Goal: Task Accomplishment & Management: Manage account settings

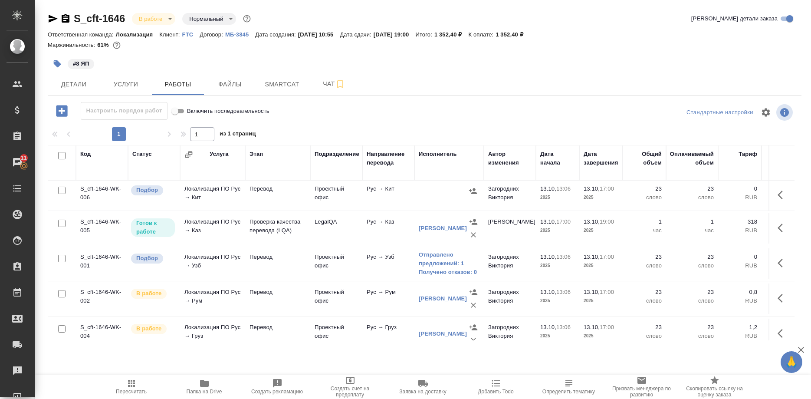
scroll to position [104, 0]
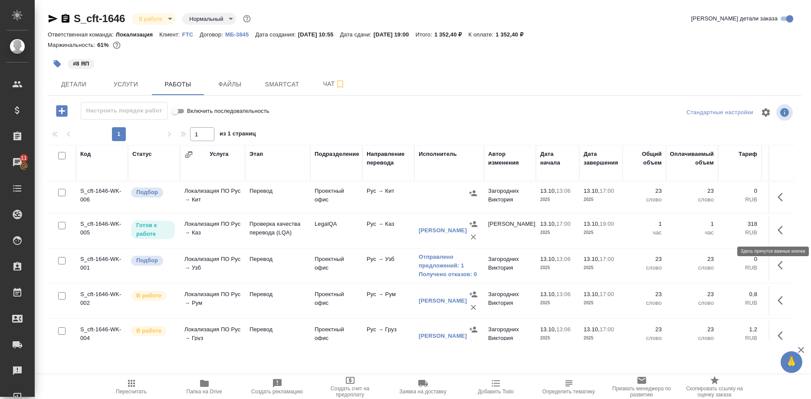
click at [777, 230] on button "button" at bounding box center [783, 230] width 21 height 21
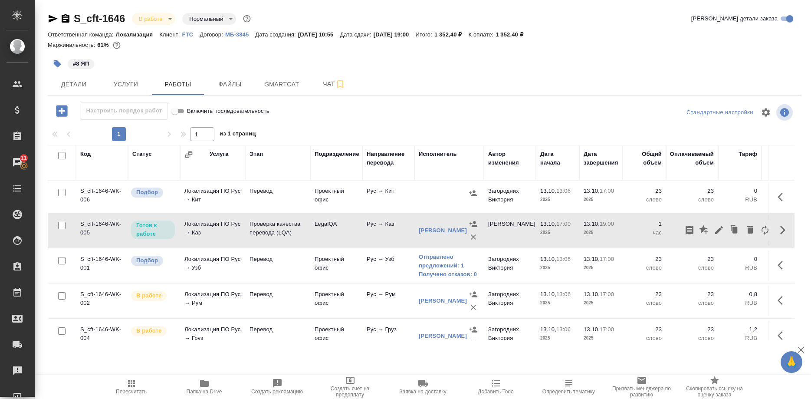
click at [560, 89] on div "Детали Услуги Работы Файлы Smartcat Чат" at bounding box center [425, 84] width 754 height 22
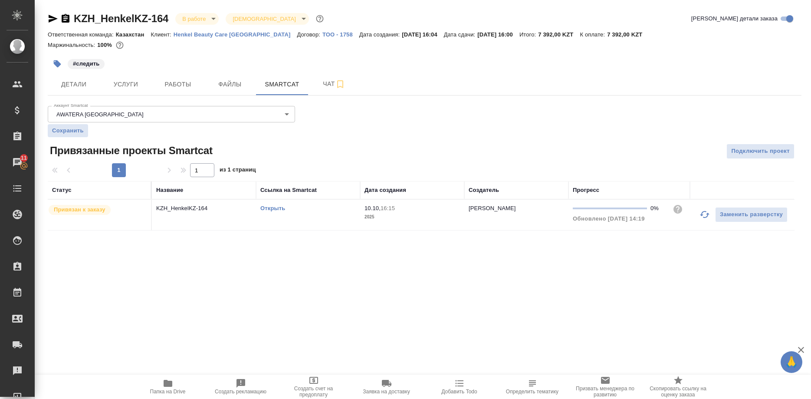
click at [273, 209] on link "Открыть" at bounding box center [272, 208] width 25 height 7
click at [180, 85] on span "Работы" at bounding box center [178, 84] width 42 height 11
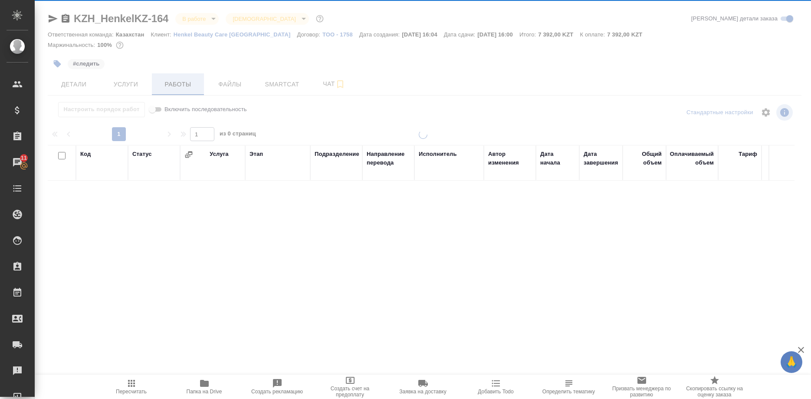
click at [174, 82] on div at bounding box center [423, 181] width 777 height 362
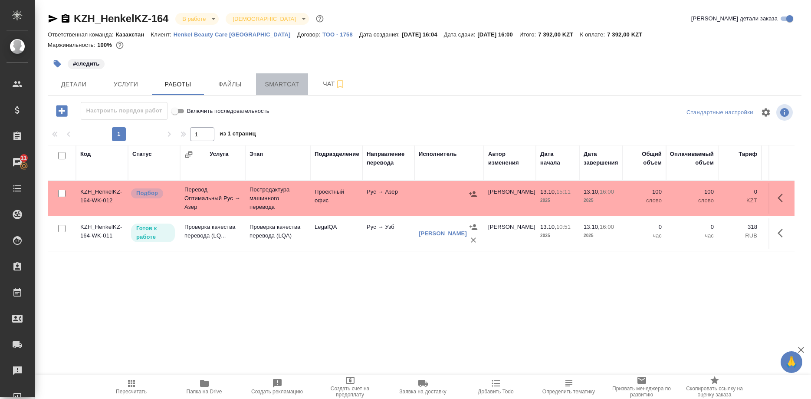
click at [286, 88] on span "Smartcat" at bounding box center [282, 84] width 42 height 11
click at [290, 92] on button "Smartcat" at bounding box center [282, 84] width 52 height 22
click at [288, 87] on span "Smartcat" at bounding box center [282, 84] width 42 height 11
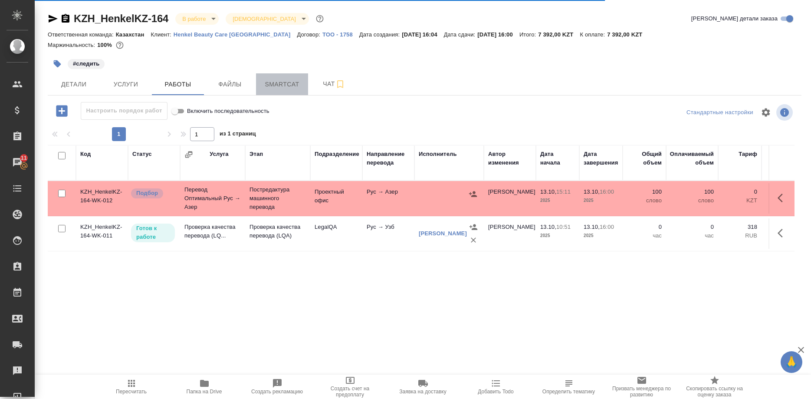
click at [288, 87] on span "Smartcat" at bounding box center [282, 84] width 42 height 11
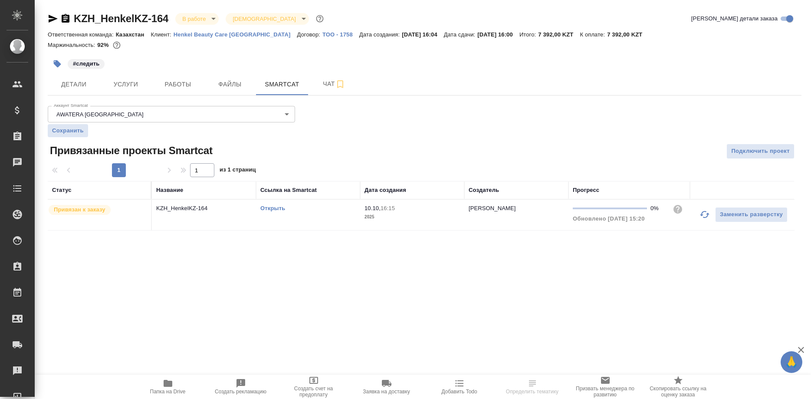
click at [277, 209] on link "Открыть" at bounding box center [272, 208] width 25 height 7
click at [184, 88] on span "Работы" at bounding box center [178, 84] width 42 height 11
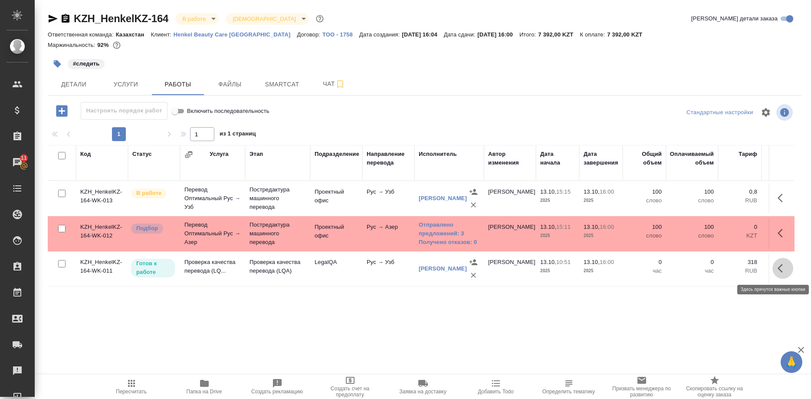
click at [777, 269] on button "button" at bounding box center [783, 268] width 21 height 21
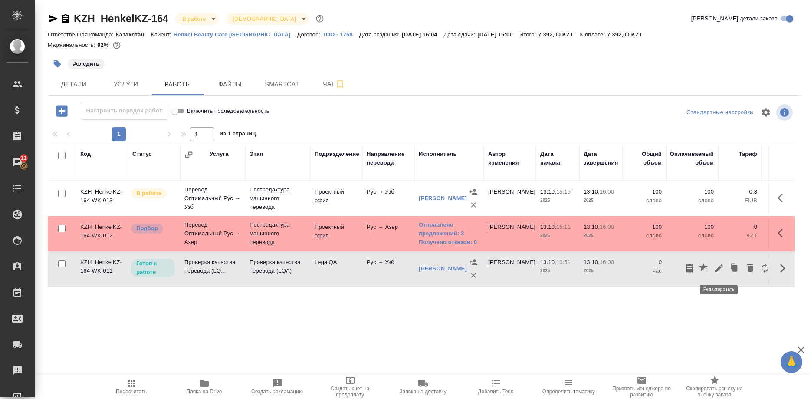
click at [715, 267] on icon "button" at bounding box center [719, 268] width 10 height 10
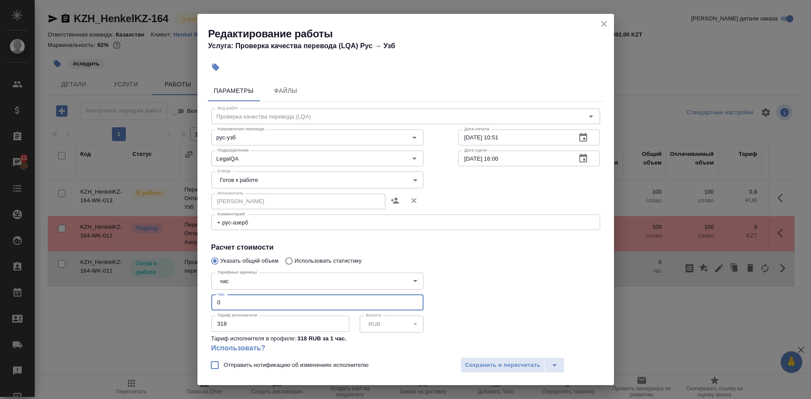
click at [271, 295] on input "0" at bounding box center [317, 303] width 212 height 16
type input "0.05"
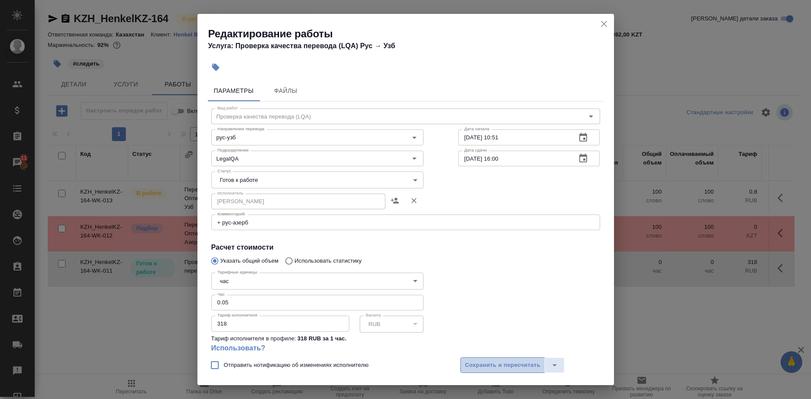
click at [474, 359] on button "Сохранить и пересчитать" at bounding box center [503, 365] width 85 height 16
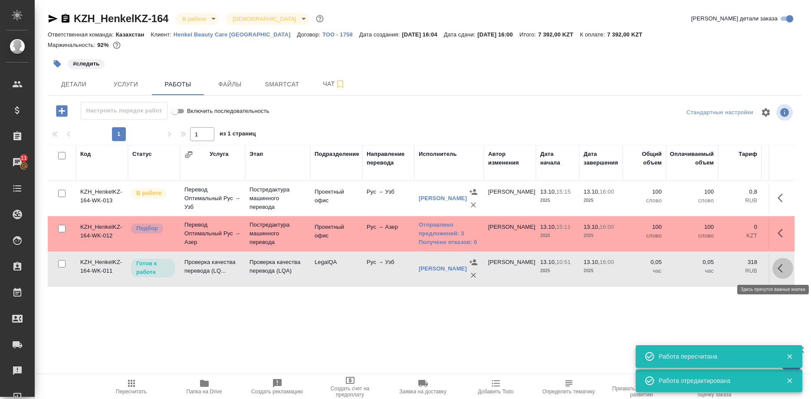
click at [780, 267] on icon "button" at bounding box center [780, 268] width 5 height 9
click at [720, 268] on icon "button" at bounding box center [719, 268] width 8 height 8
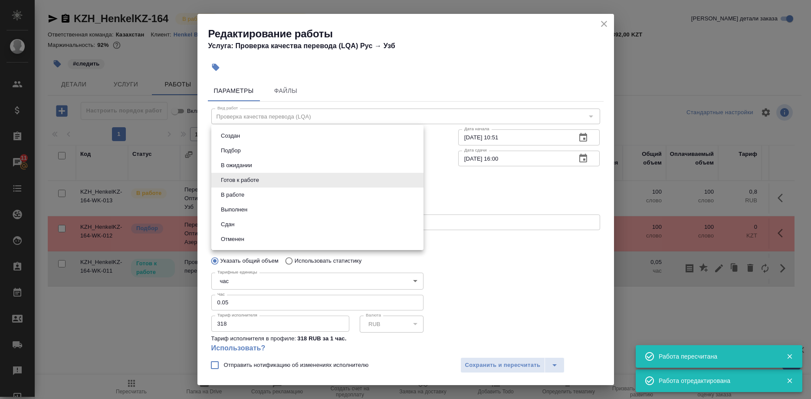
click at [253, 179] on body "🙏 .cls-1 fill:#fff; AWATERA Shirina Sabina Клиенты Спецификации Заказы 11 Чаты …" at bounding box center [405, 199] width 811 height 399
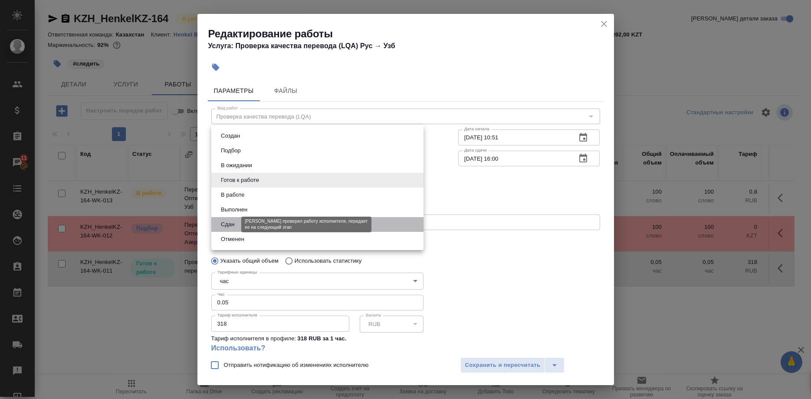
click at [230, 221] on button "Сдан" at bounding box center [227, 225] width 19 height 10
type input "closed"
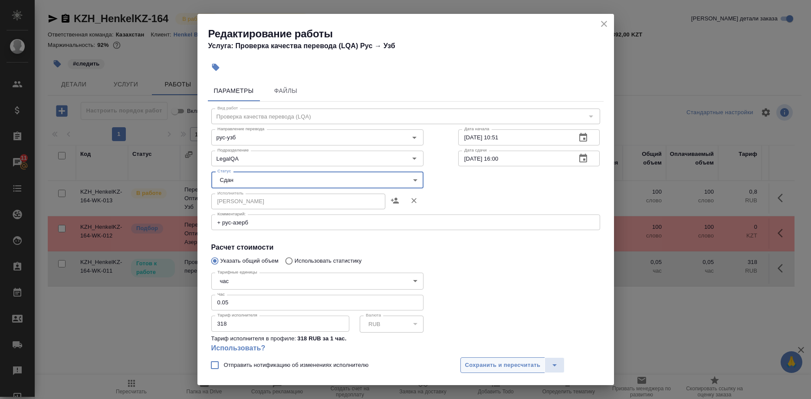
click at [487, 361] on span "Сохранить и пересчитать" at bounding box center [503, 365] width 76 height 10
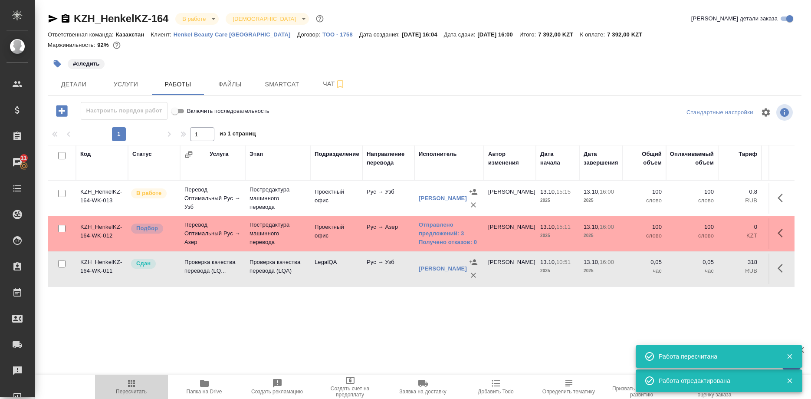
click at [130, 382] on icon "button" at bounding box center [131, 383] width 7 height 7
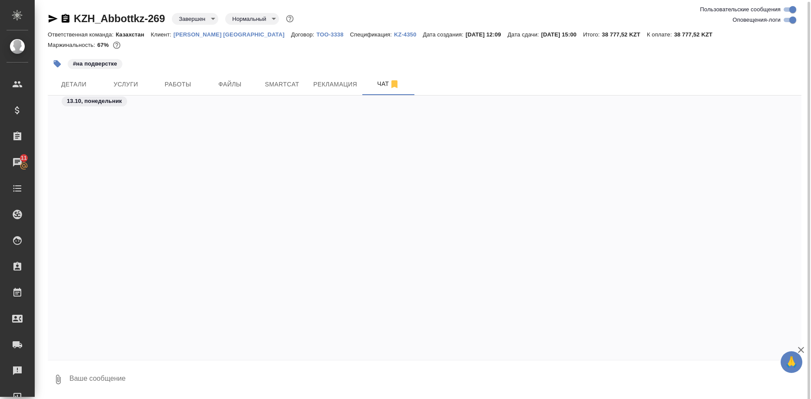
scroll to position [5625, 0]
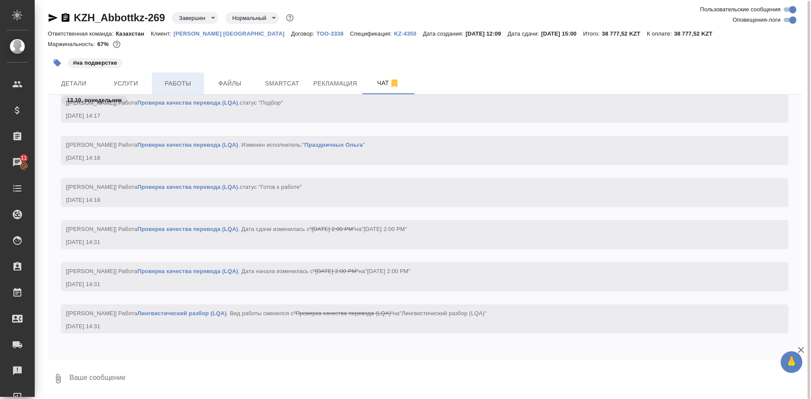
click at [181, 86] on span "Работы" at bounding box center [178, 83] width 42 height 11
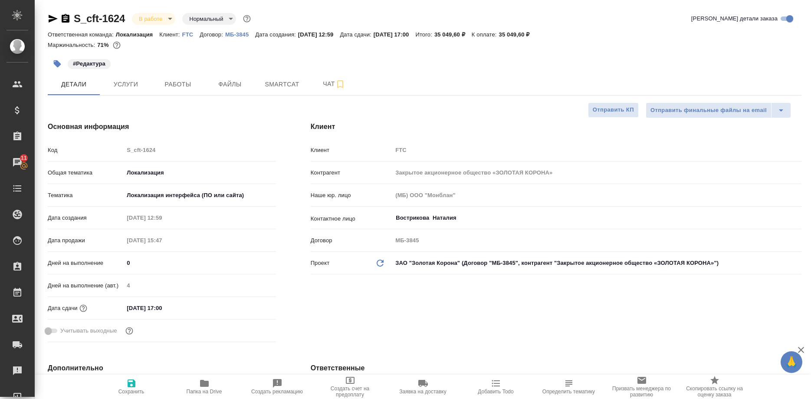
select select "RU"
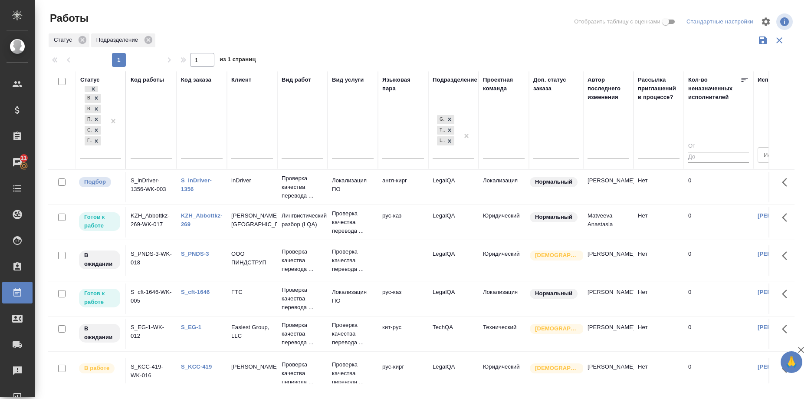
scroll to position [0, 49]
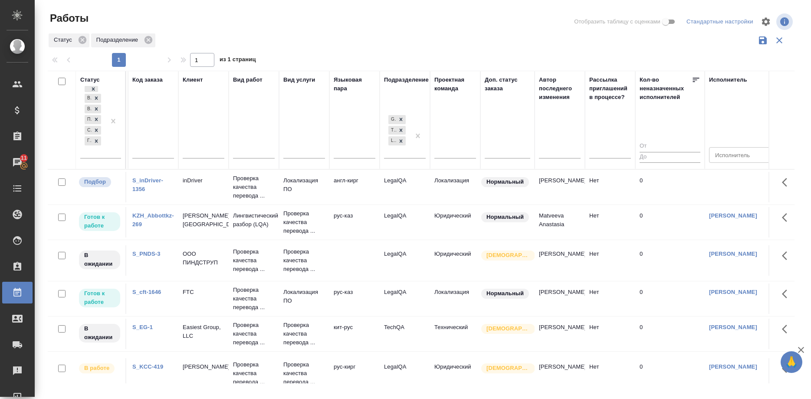
click at [150, 180] on link "S_inDriver-1356" at bounding box center [147, 184] width 31 height 15
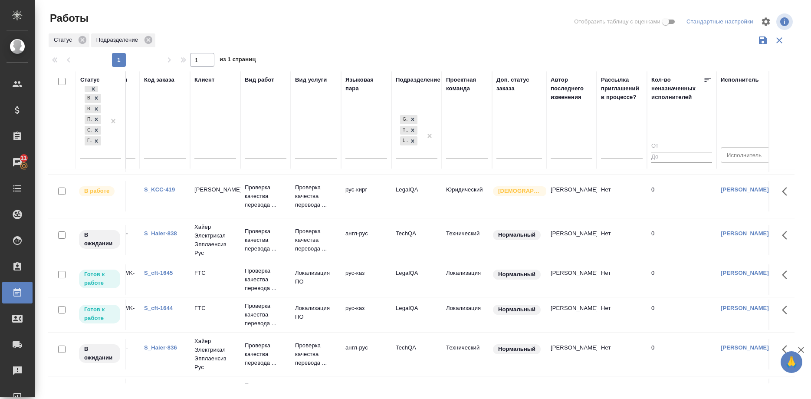
scroll to position [177, 0]
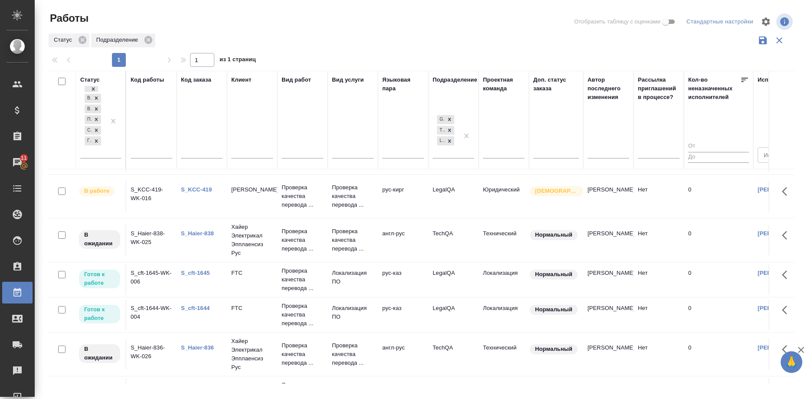
click at [198, 311] on link "S_cft-1644" at bounding box center [195, 308] width 29 height 7
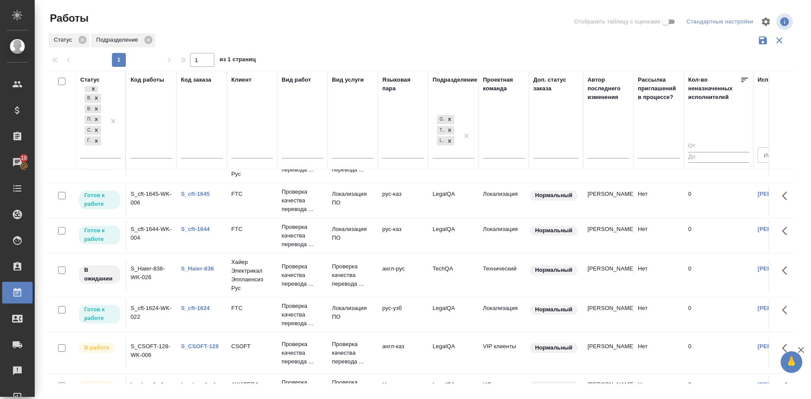
scroll to position [237, 0]
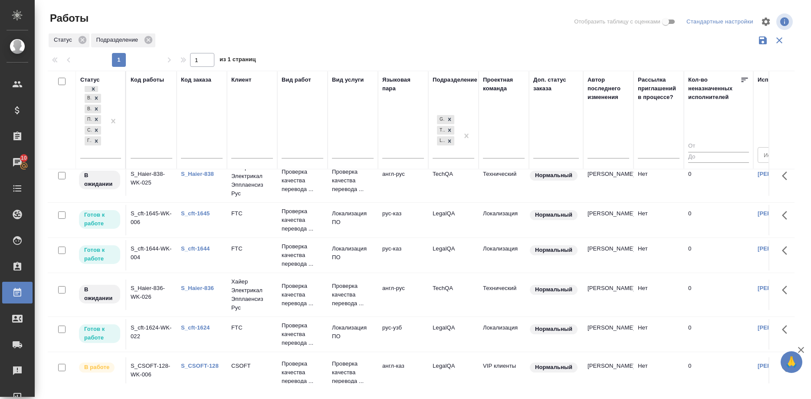
click at [202, 217] on link "S_cft-1645" at bounding box center [195, 213] width 29 height 7
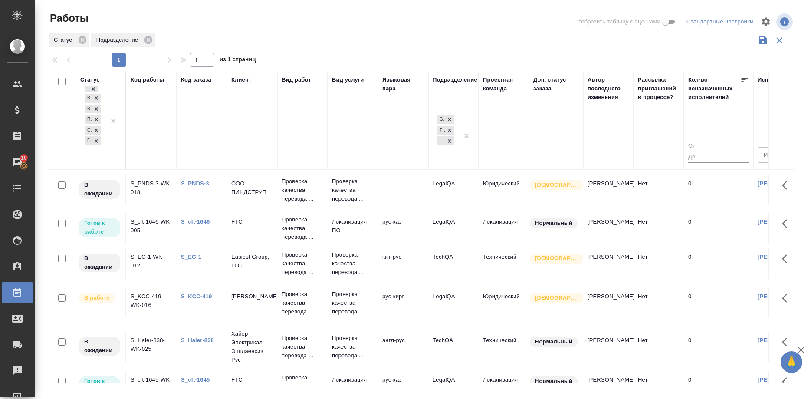
scroll to position [104, 0]
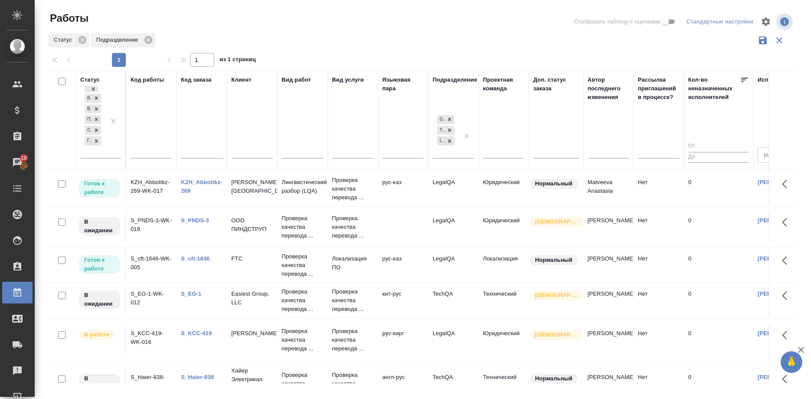
click at [204, 336] on link "S_KCC-419" at bounding box center [196, 333] width 31 height 7
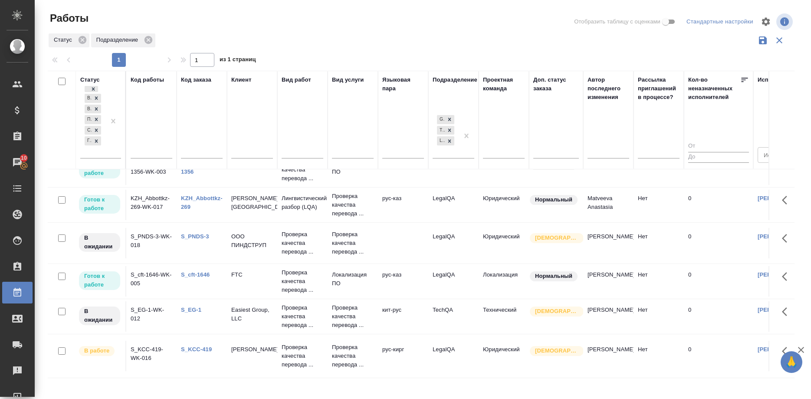
scroll to position [89, 0]
click at [199, 237] on link "S_PNDS-3" at bounding box center [195, 235] width 28 height 7
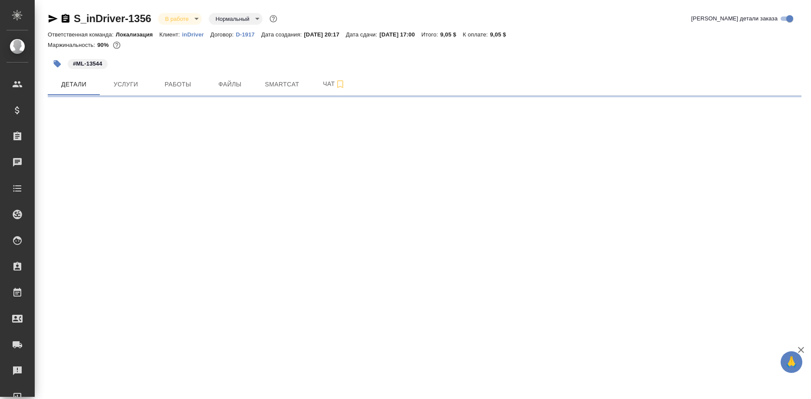
select select "RU"
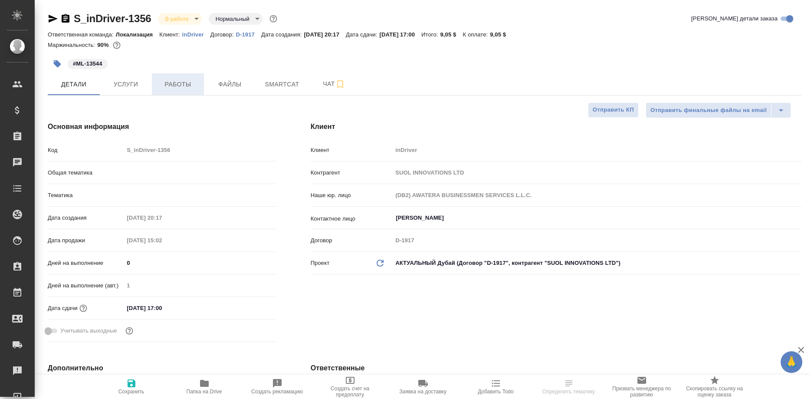
click at [176, 82] on span "Работы" at bounding box center [178, 84] width 42 height 11
type textarea "x"
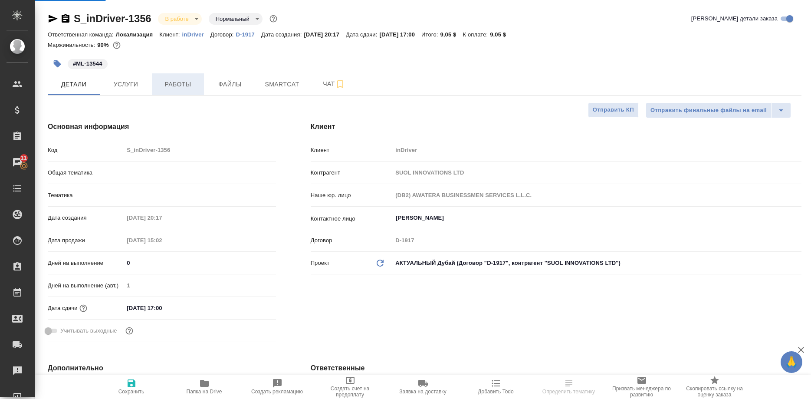
type textarea "x"
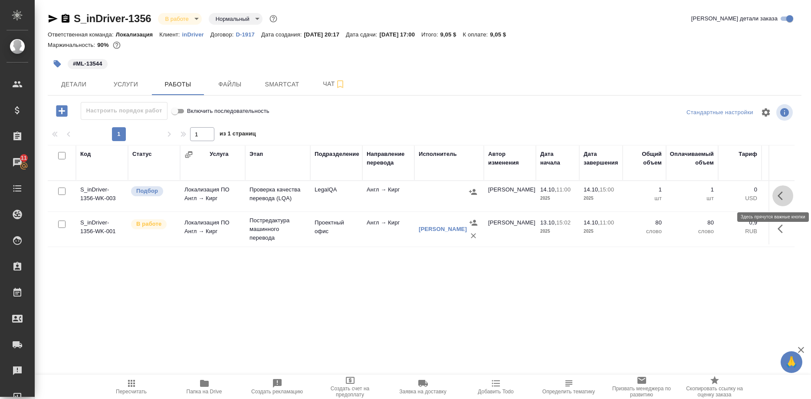
click at [778, 195] on icon "button" at bounding box center [783, 196] width 10 height 10
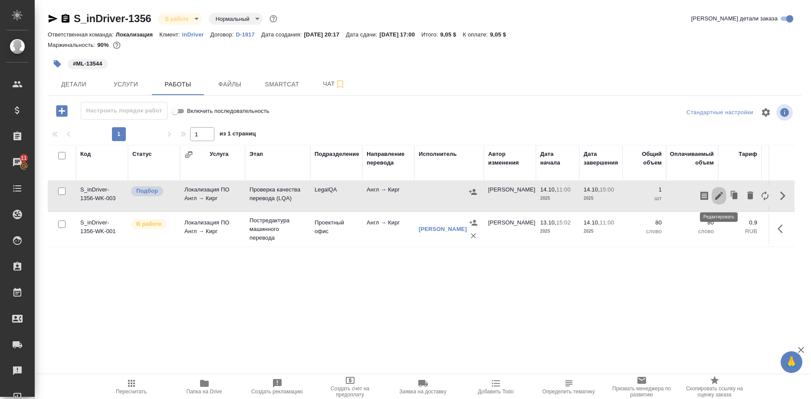
click at [718, 200] on icon "button" at bounding box center [719, 196] width 10 height 10
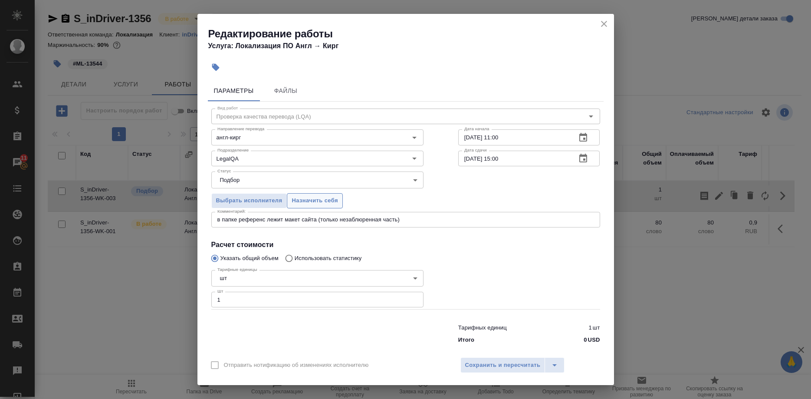
click at [316, 205] on span "Назначить себя" at bounding box center [315, 201] width 46 height 10
click at [483, 357] on button "Сохранить и пересчитать" at bounding box center [503, 365] width 85 height 16
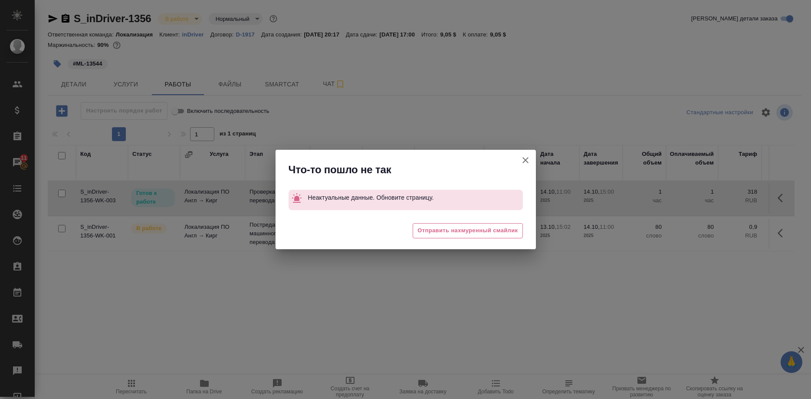
click at [517, 160] on button "Группировать работы по услугам" at bounding box center [525, 160] width 21 height 21
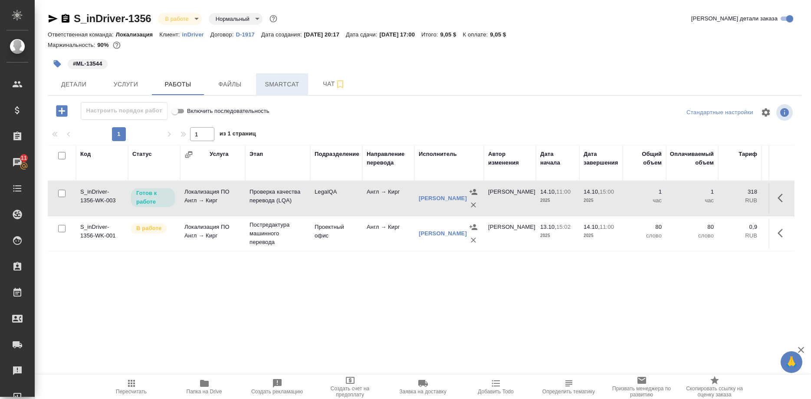
click at [274, 85] on span "Smartcat" at bounding box center [282, 84] width 42 height 11
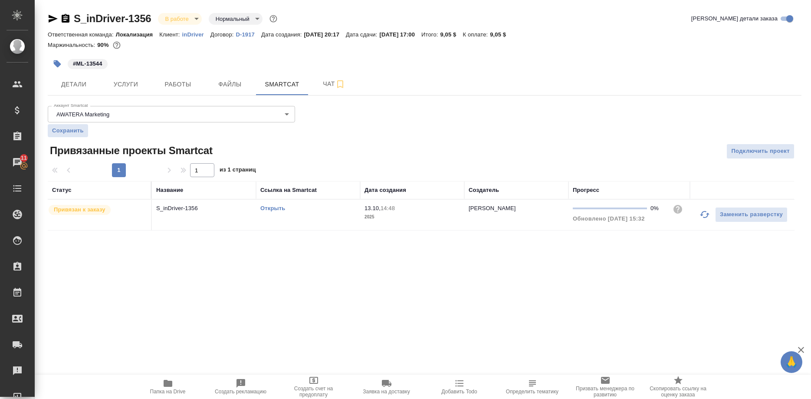
click at [705, 214] on icon "button" at bounding box center [705, 214] width 10 height 10
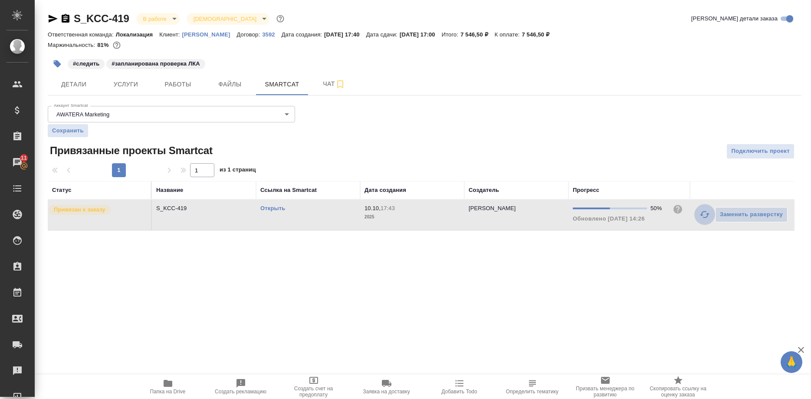
click at [709, 215] on icon "button" at bounding box center [705, 214] width 10 height 7
click at [695, 213] on button "button" at bounding box center [705, 214] width 21 height 21
click at [697, 216] on button "button" at bounding box center [705, 214] width 21 height 21
click at [275, 207] on link "Открыть" at bounding box center [272, 208] width 25 height 7
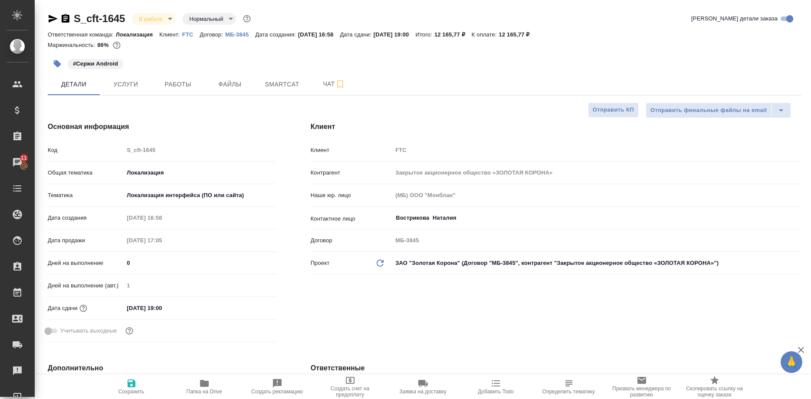
select select "RU"
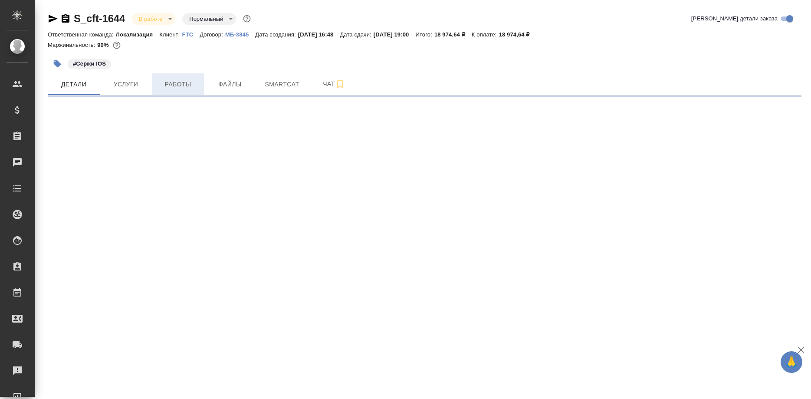
click at [178, 87] on span "Работы" at bounding box center [178, 84] width 42 height 11
select select "RU"
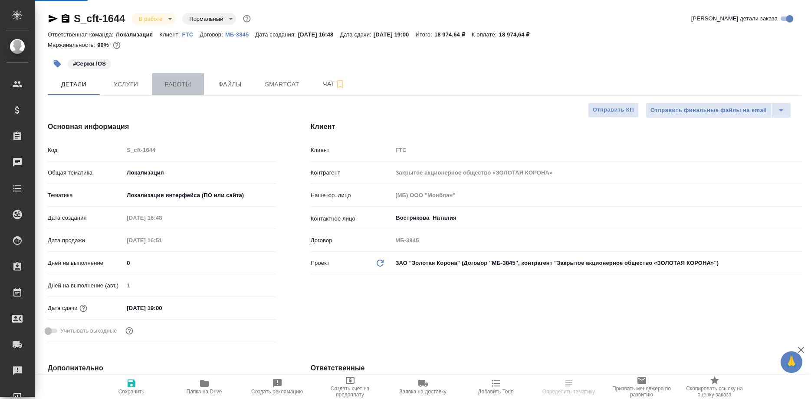
click at [178, 86] on span "Работы" at bounding box center [178, 84] width 42 height 11
type textarea "x"
click at [178, 86] on span "Работы" at bounding box center [178, 84] width 42 height 11
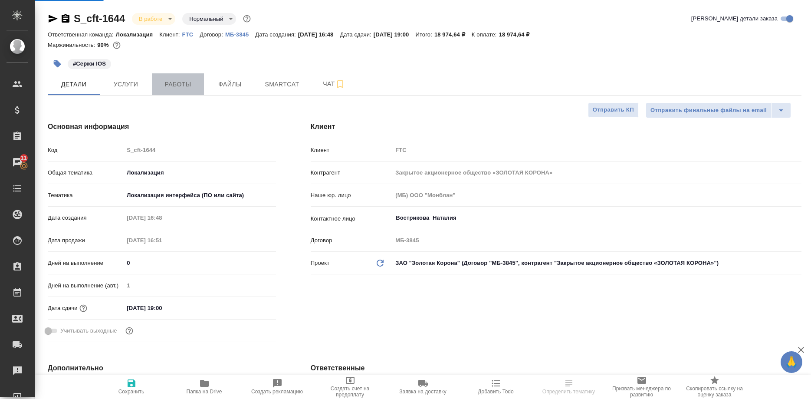
click at [178, 86] on span "Работы" at bounding box center [178, 84] width 42 height 11
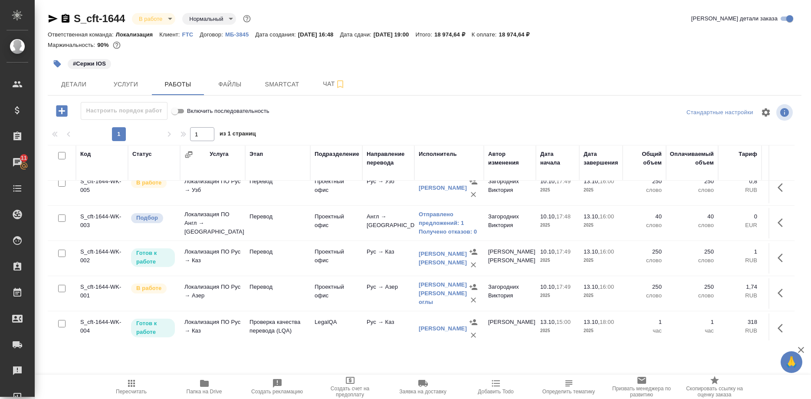
scroll to position [227, 0]
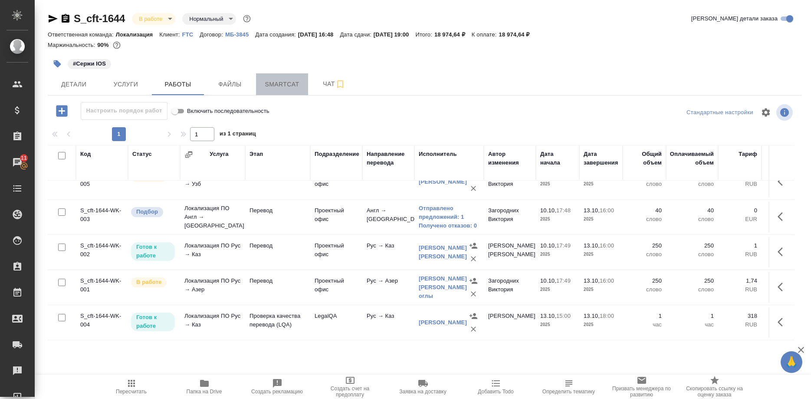
click at [288, 85] on span "Smartcat" at bounding box center [282, 84] width 42 height 11
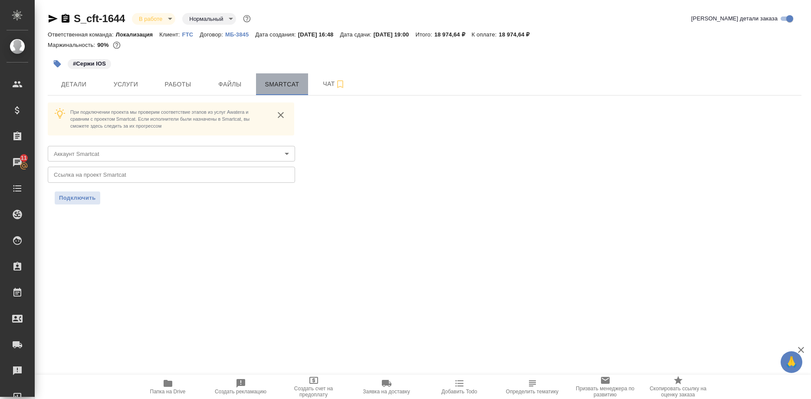
click at [289, 82] on span "Smartcat" at bounding box center [282, 84] width 42 height 11
click at [78, 85] on span "Детали" at bounding box center [74, 84] width 42 height 11
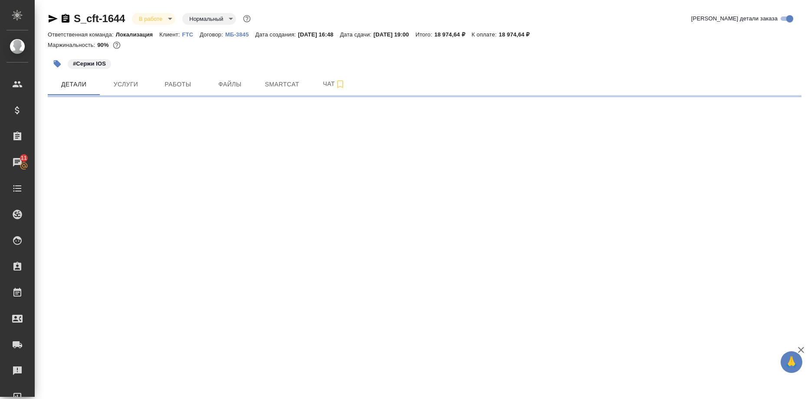
select select "RU"
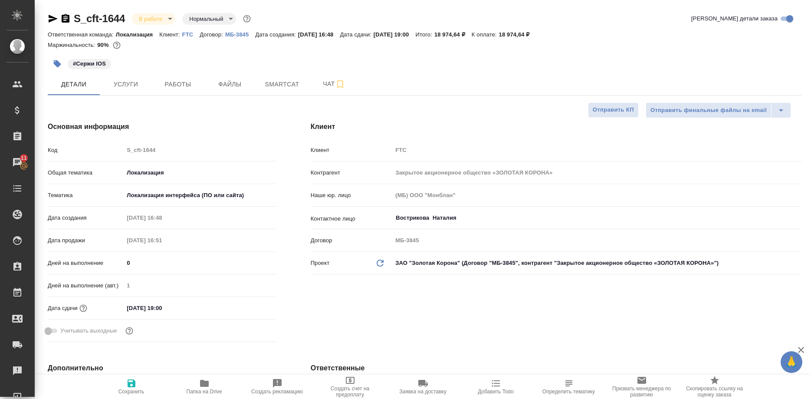
type textarea "x"
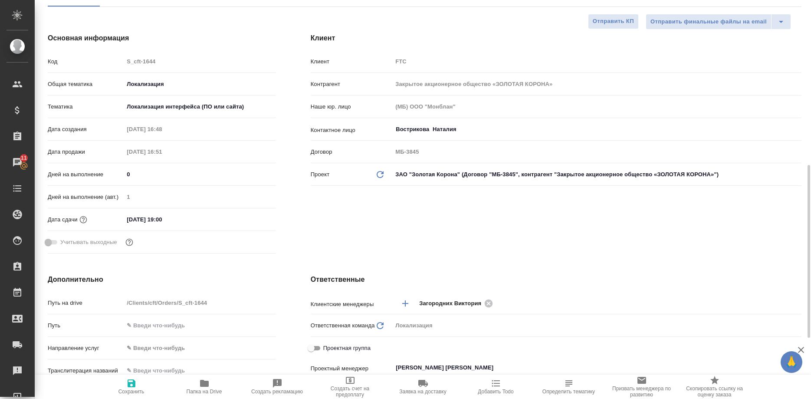
scroll to position [266, 0]
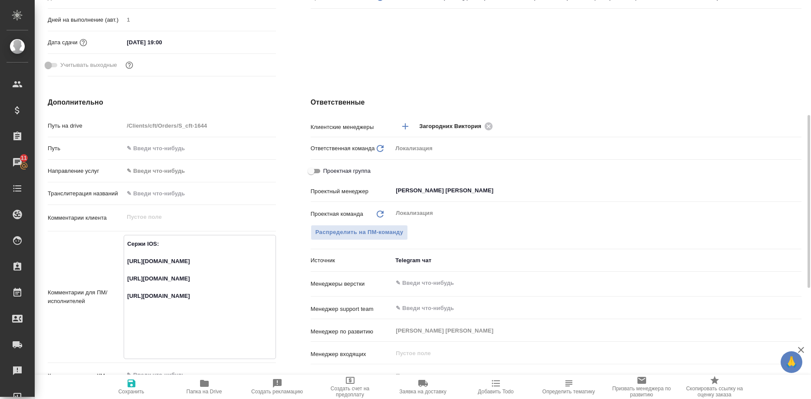
drag, startPoint x: 221, startPoint y: 276, endPoint x: 109, endPoint y: 265, distance: 111.7
click at [124, 265] on textarea "Сержи IOS: [URL][DOMAIN_NAME] [URL][DOMAIN_NAME] [URL][DOMAIN_NAME]" at bounding box center [199, 296] width 151 height 119
type textarea "x"
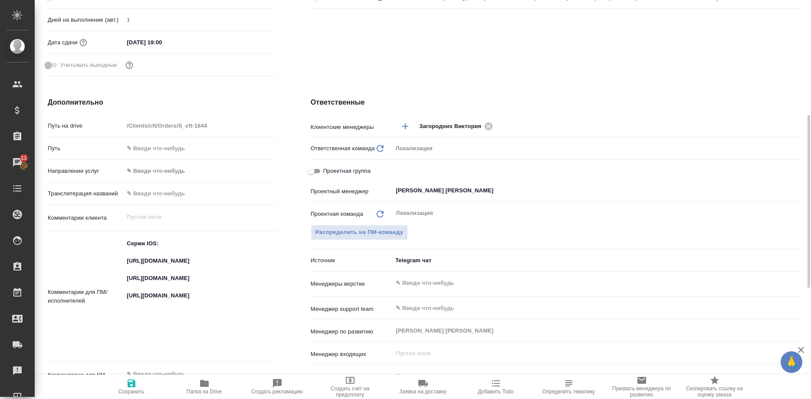
type textarea "x"
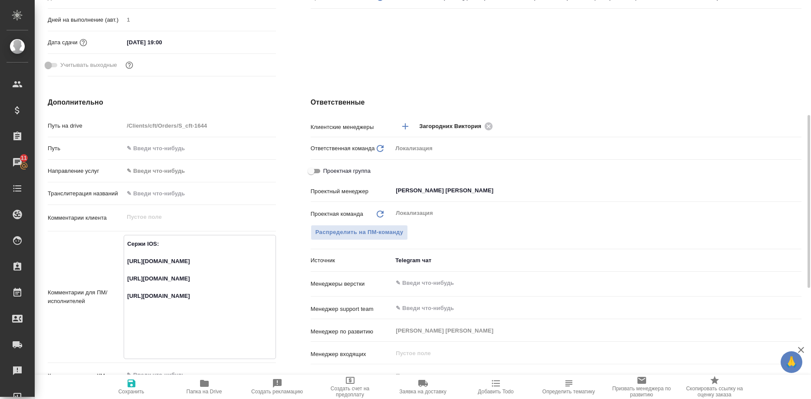
type textarea "x"
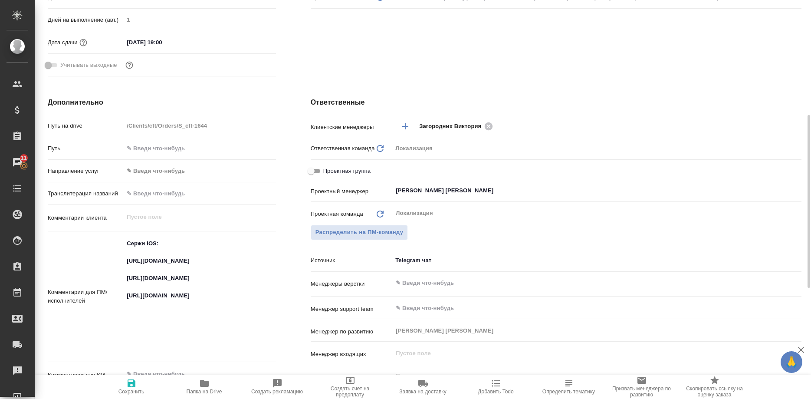
type textarea "x"
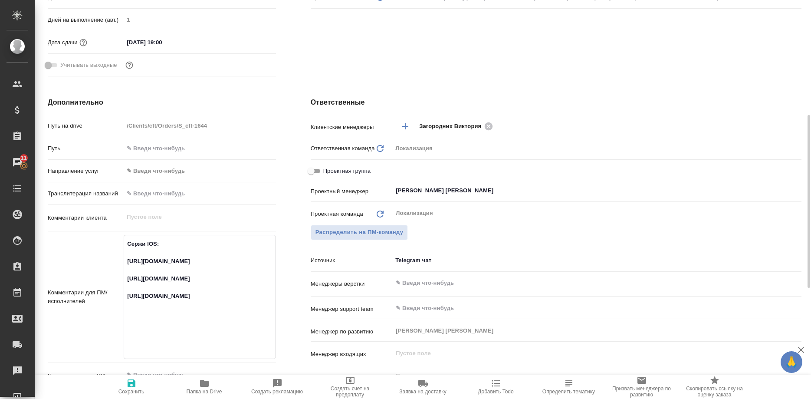
type textarea "x"
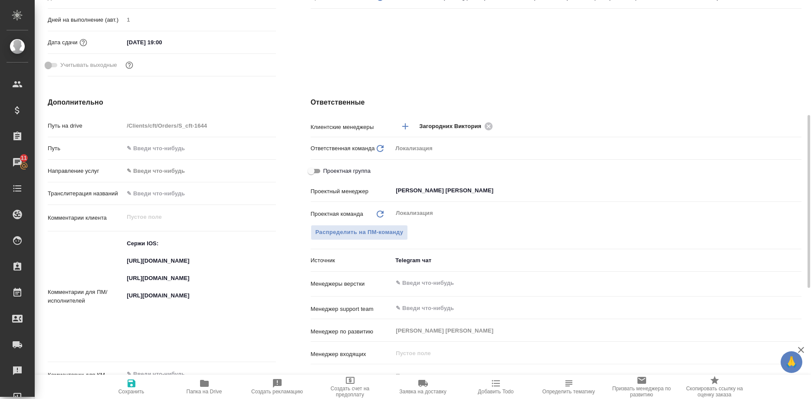
type textarea "x"
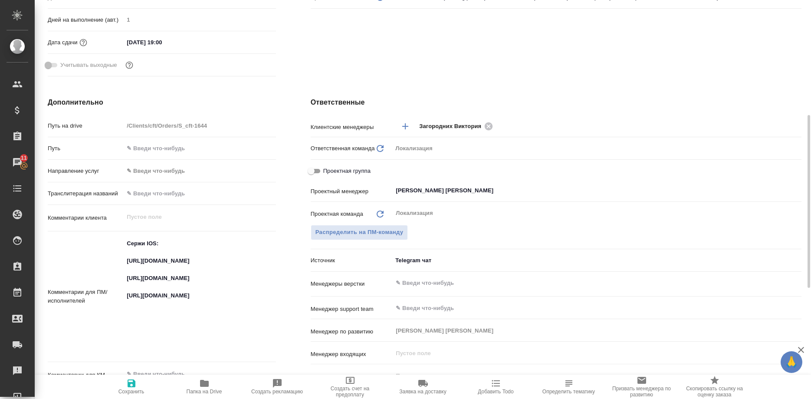
type textarea "x"
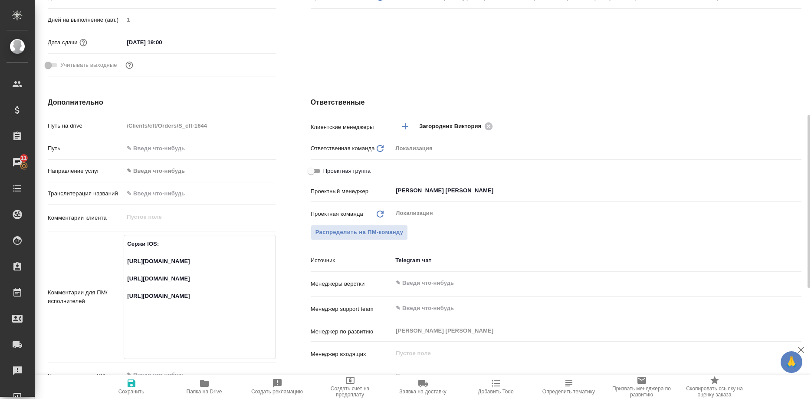
type textarea "x"
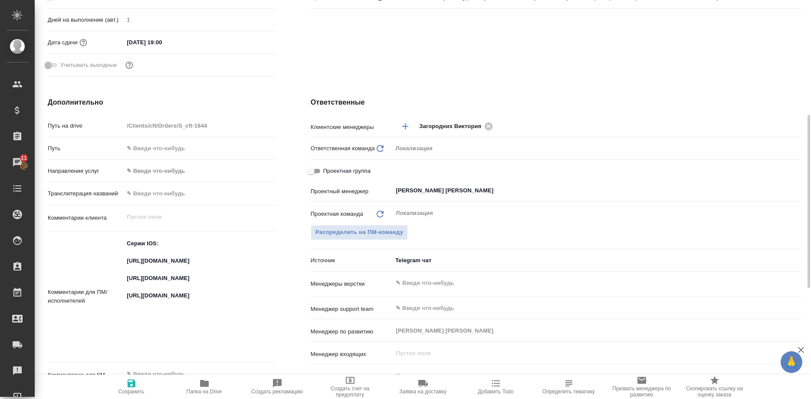
type textarea "x"
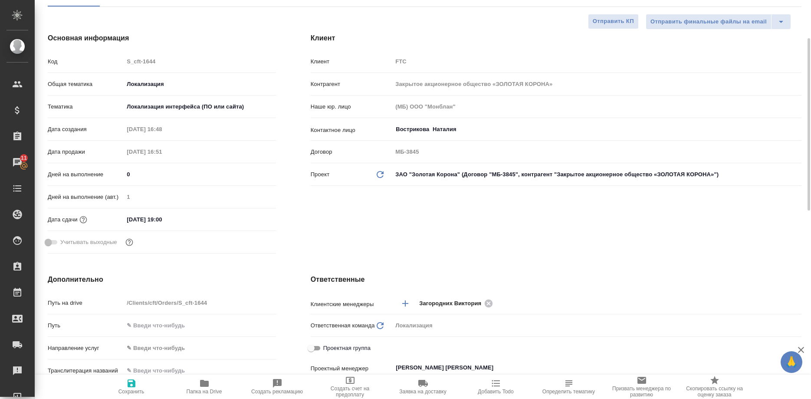
scroll to position [0, 0]
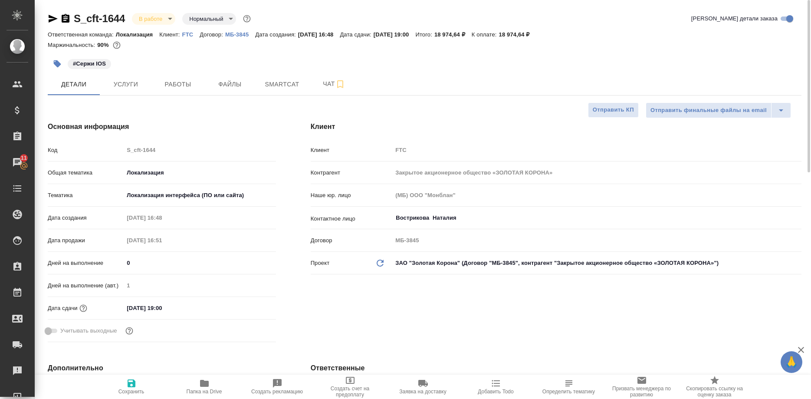
type textarea "x"
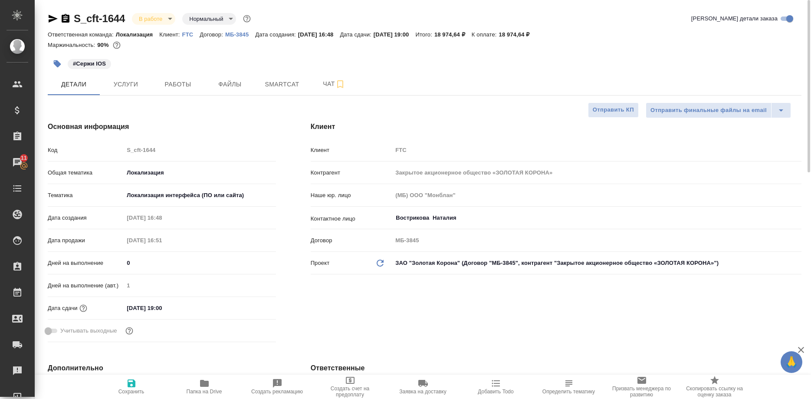
type textarea "x"
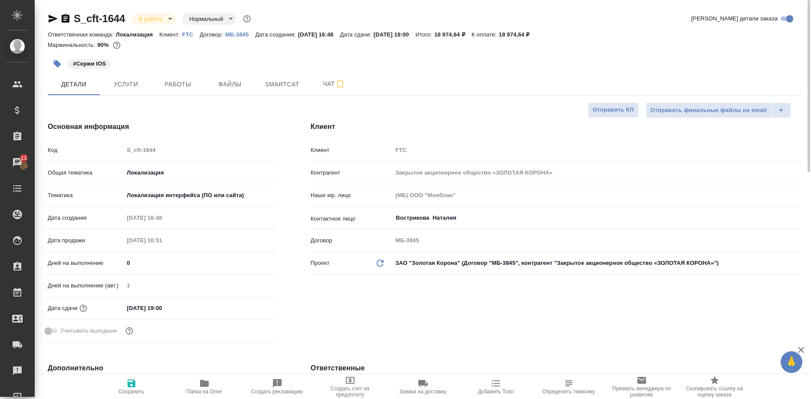
type textarea "x"
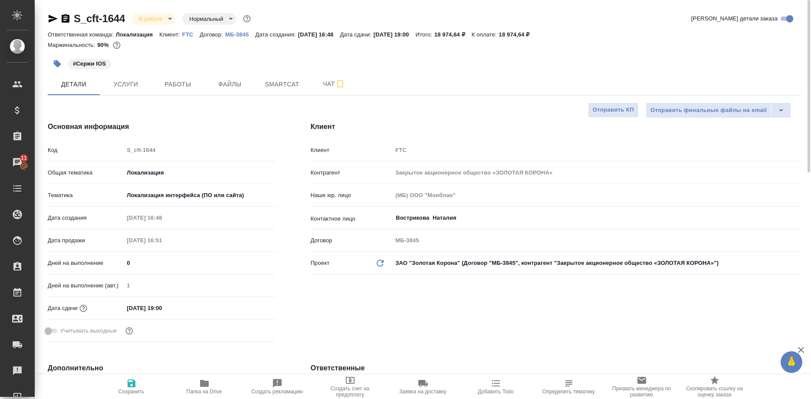
type textarea "x"
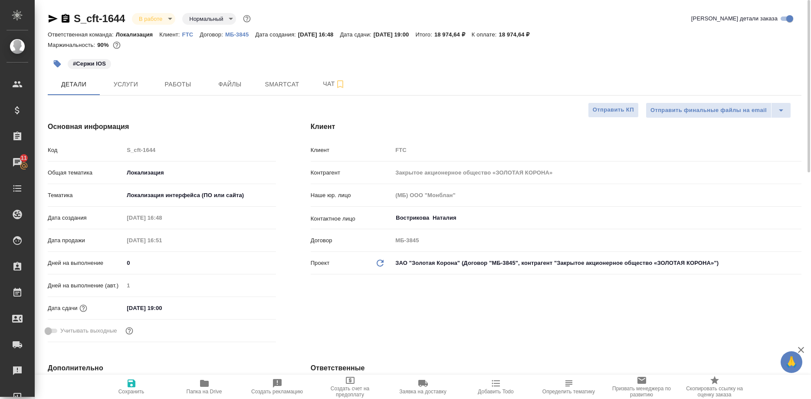
type textarea "x"
click at [164, 84] on span "Работы" at bounding box center [178, 84] width 42 height 11
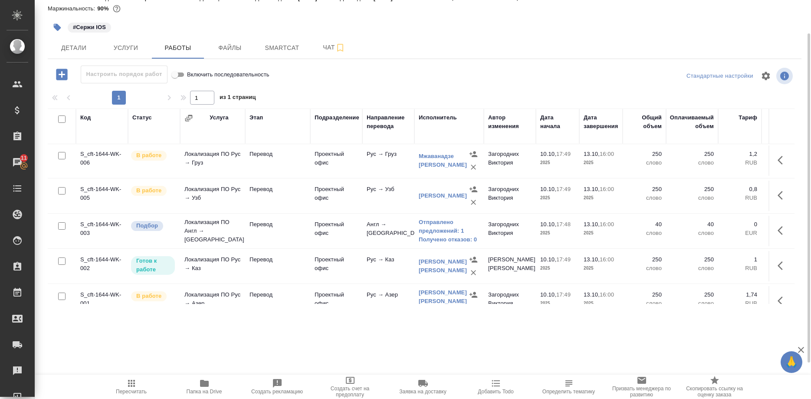
scroll to position [227, 0]
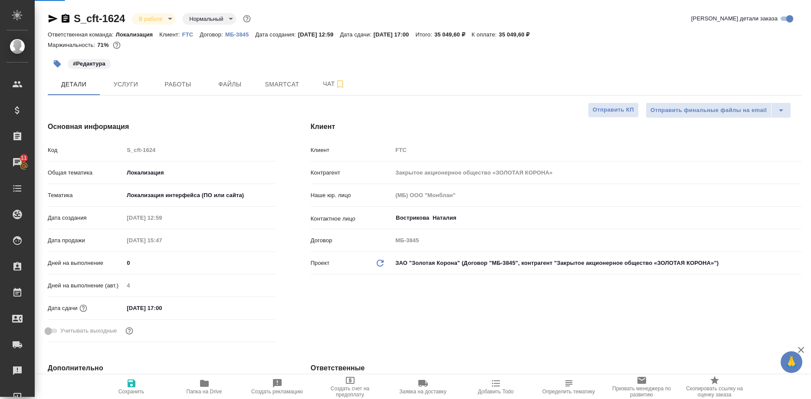
select select "RU"
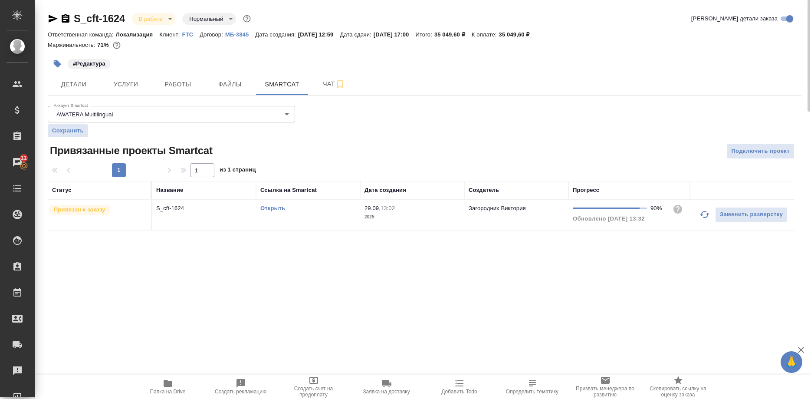
drag, startPoint x: 274, startPoint y: 208, endPoint x: 279, endPoint y: 211, distance: 4.9
click at [275, 209] on link "Открыть" at bounding box center [272, 208] width 25 height 7
click at [169, 83] on span "Работы" at bounding box center [178, 84] width 42 height 11
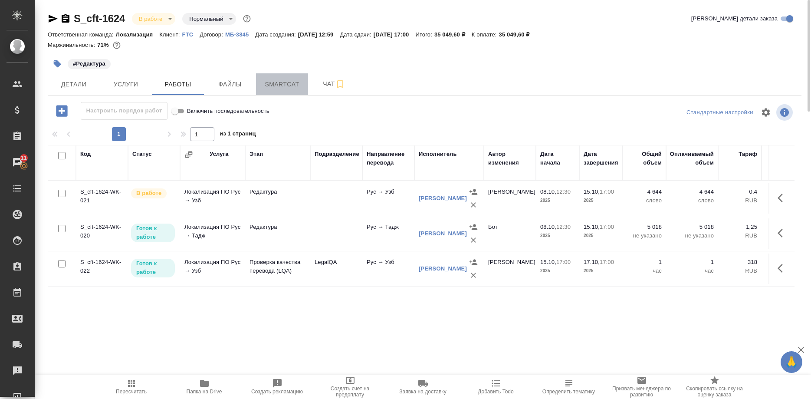
click at [264, 89] on span "Smartcat" at bounding box center [282, 84] width 42 height 11
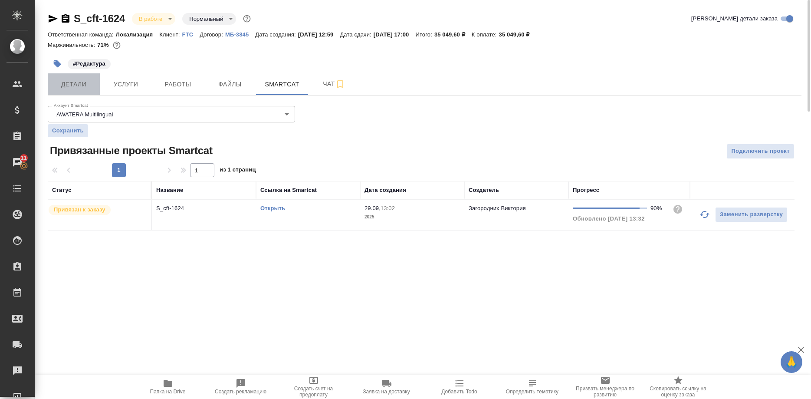
click at [72, 79] on button "Детали" at bounding box center [74, 84] width 52 height 22
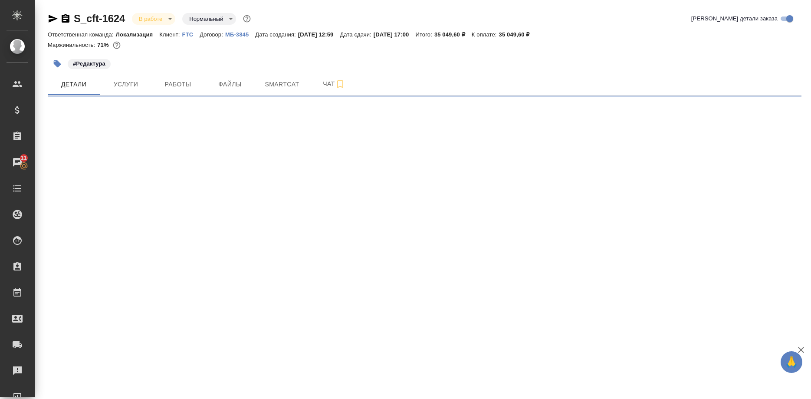
select select "RU"
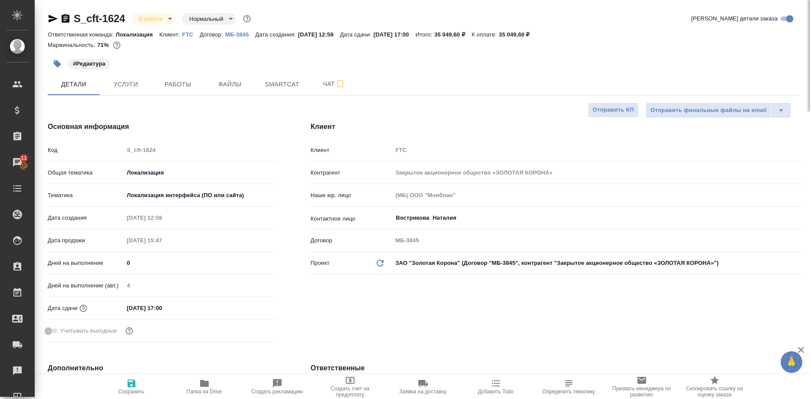
type textarea "x"
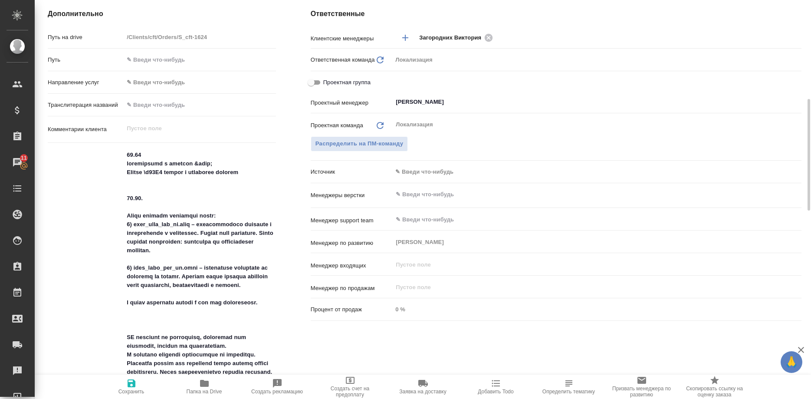
scroll to position [398, 0]
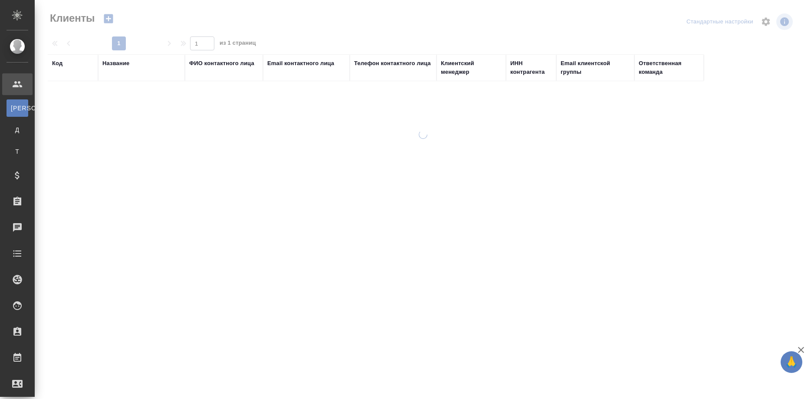
select select "RU"
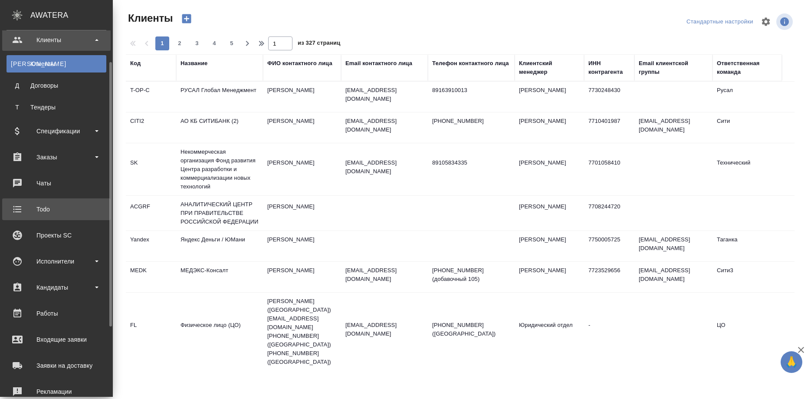
scroll to position [133, 0]
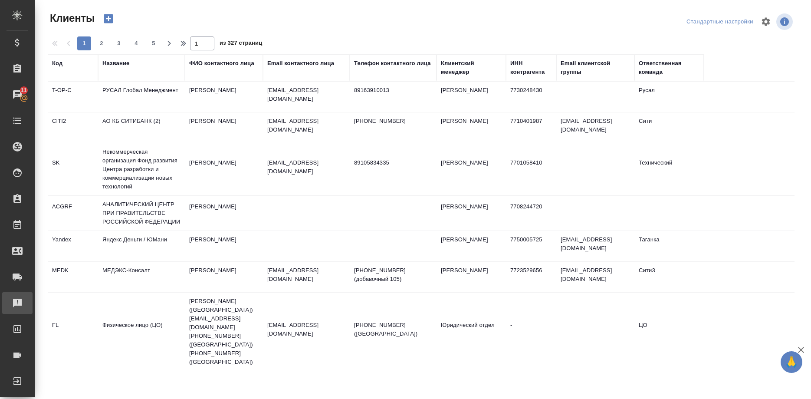
click at [17, 302] on div "Рекламации" at bounding box center [7, 302] width 22 height 13
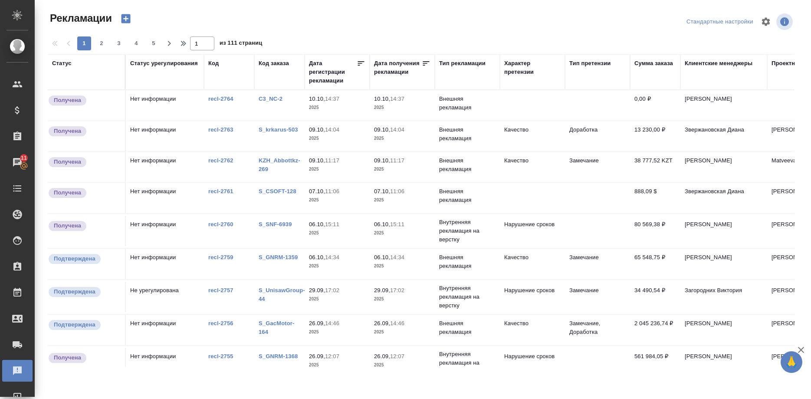
click at [270, 190] on link "S_CSOFT-128" at bounding box center [278, 191] width 38 height 7
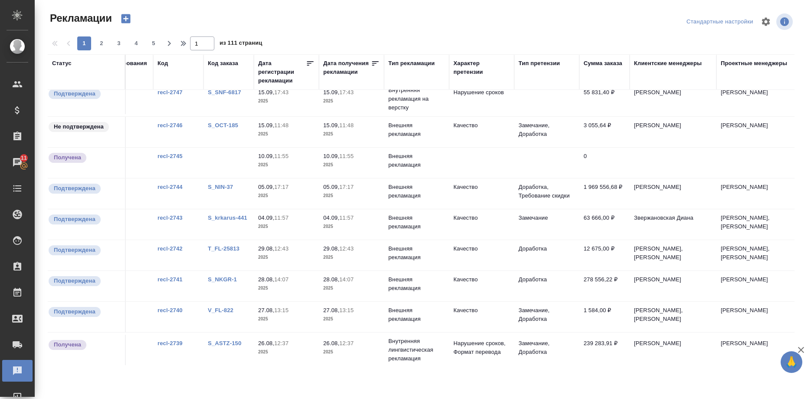
scroll to position [520, 51]
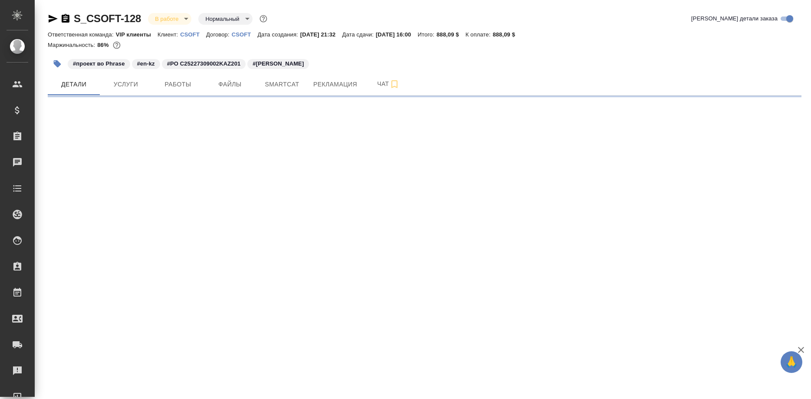
select select "RU"
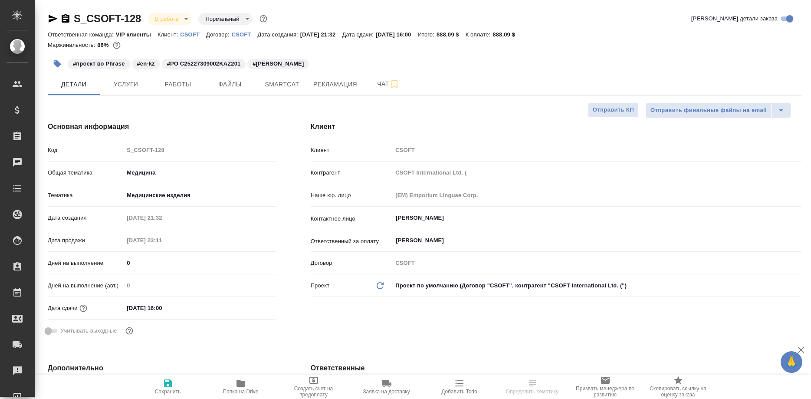
type textarea "x"
click at [179, 86] on span "Работы" at bounding box center [178, 84] width 42 height 11
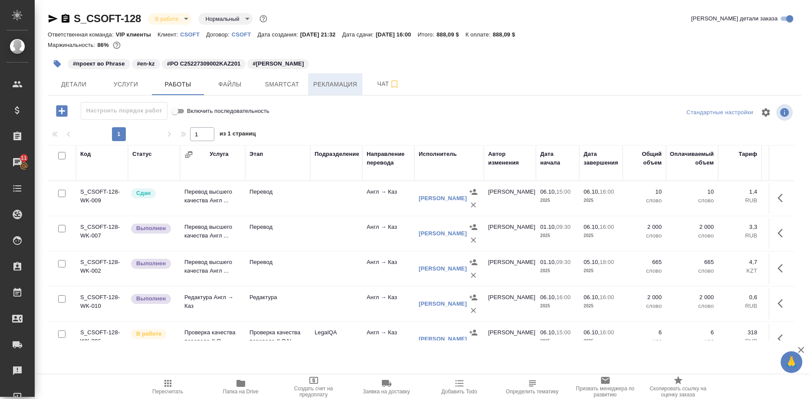
click at [340, 88] on span "Рекламация" at bounding box center [335, 84] width 44 height 11
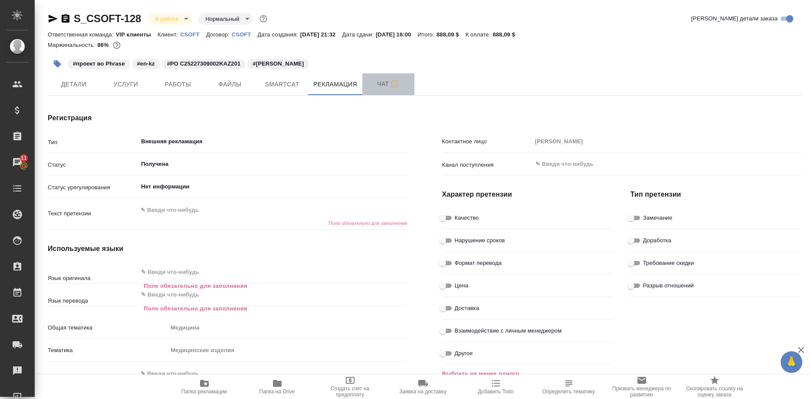
click at [374, 86] on span "Чат" at bounding box center [389, 84] width 42 height 11
click at [379, 85] on span "Чат" at bounding box center [389, 84] width 42 height 11
type textarea "x"
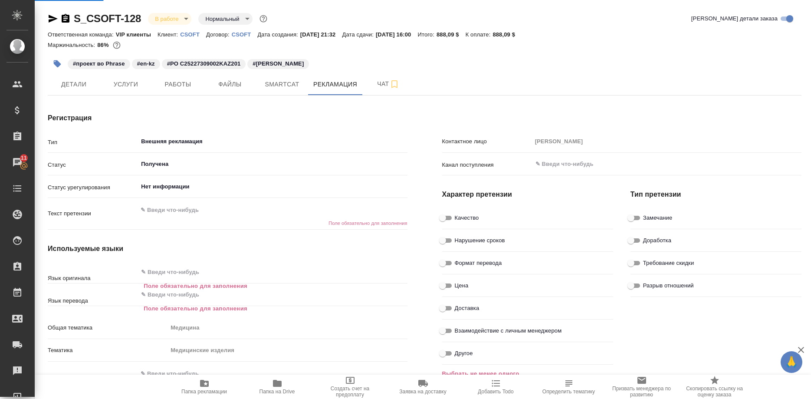
type textarea "x"
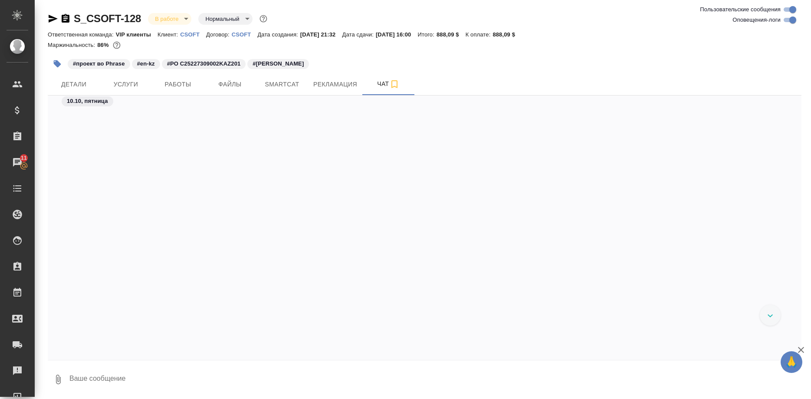
scroll to position [17650, 0]
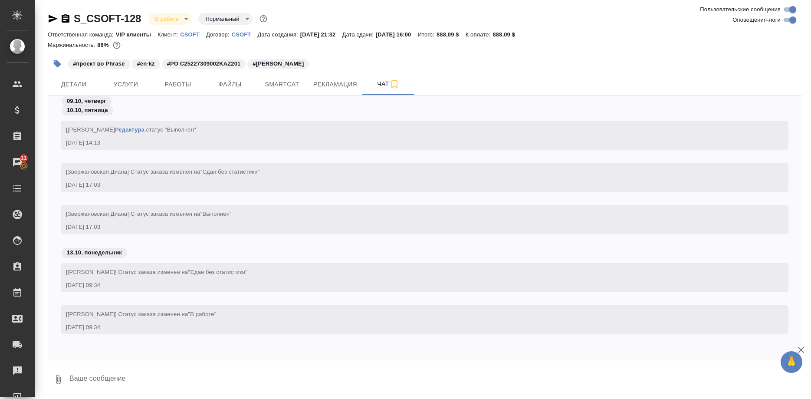
click at [741, 110] on div "10.10, пятница" at bounding box center [425, 113] width 754 height 16
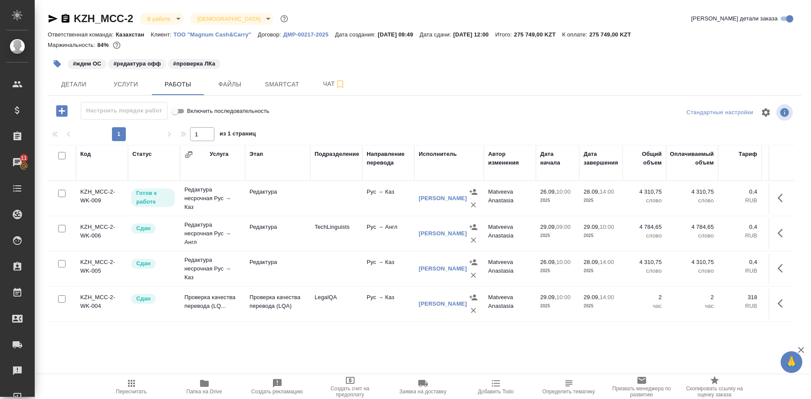
click at [714, 66] on div "#ждем ОС #редактура офф #проверка ЛКа" at bounding box center [425, 63] width 754 height 19
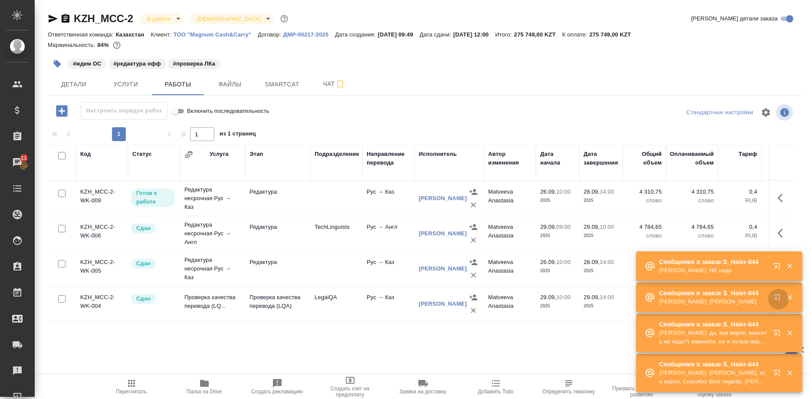
click at [772, 294] on button "button" at bounding box center [778, 299] width 21 height 21
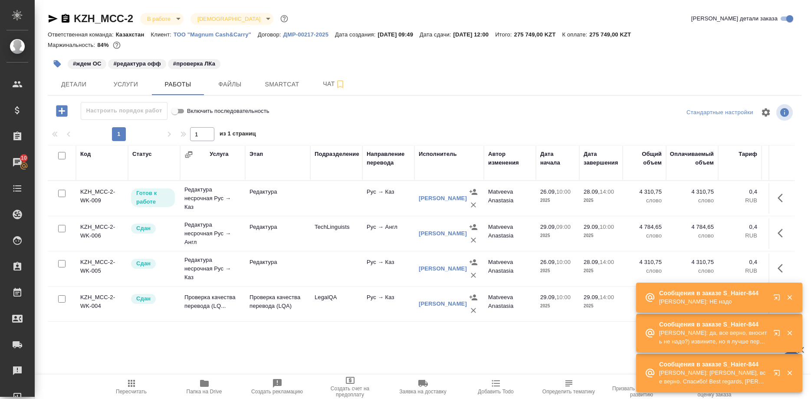
drag, startPoint x: 783, startPoint y: 299, endPoint x: 787, endPoint y: 305, distance: 7.2
click at [783, 299] on button "button" at bounding box center [790, 297] width 18 height 8
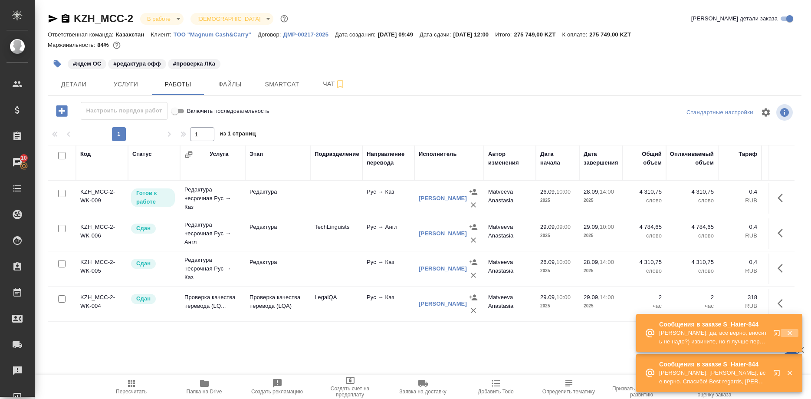
click at [787, 334] on icon "button" at bounding box center [790, 333] width 8 height 8
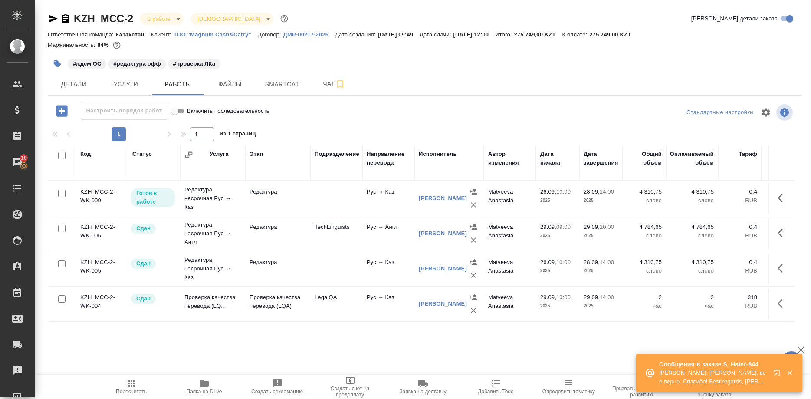
click at [785, 371] on button "button" at bounding box center [790, 373] width 18 height 8
click at [768, 372] on div at bounding box center [783, 372] width 31 height 17
click at [773, 372] on button "button" at bounding box center [778, 374] width 21 height 21
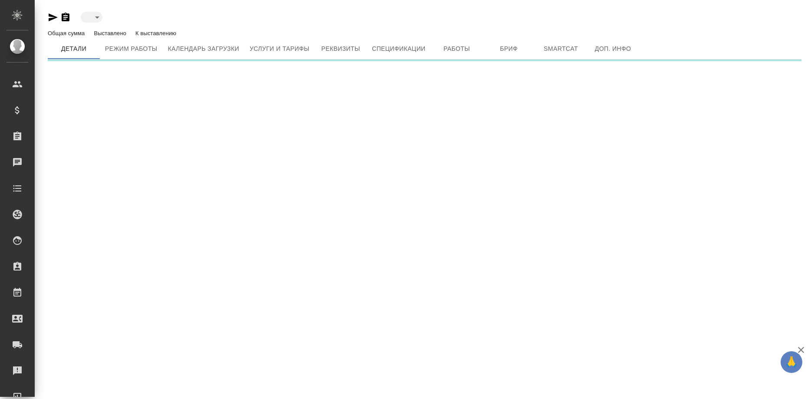
type input "reserved"
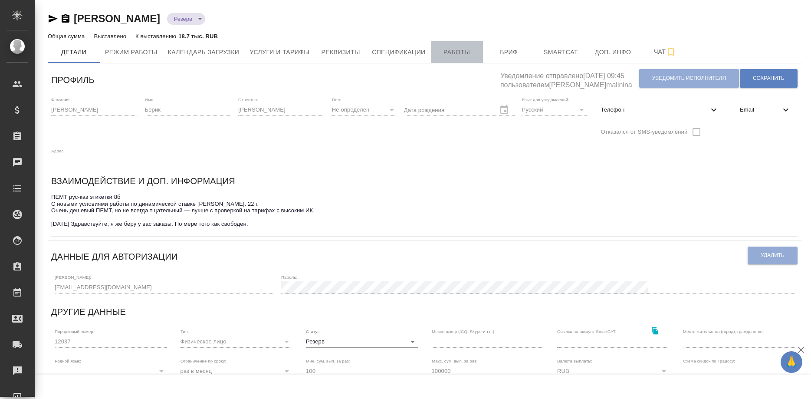
click at [450, 53] on span "Работы" at bounding box center [457, 52] width 42 height 11
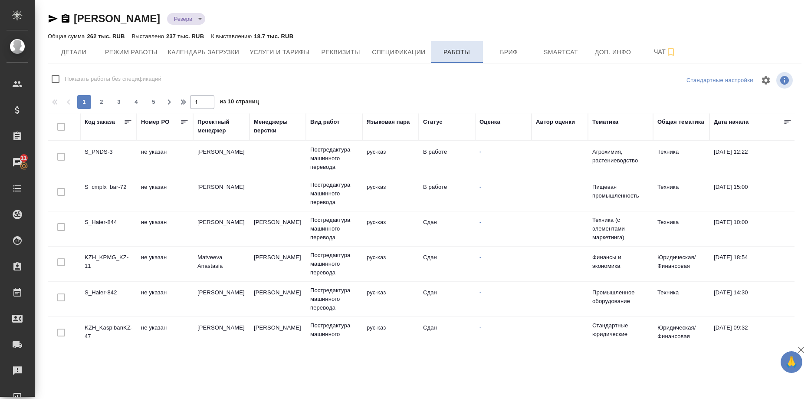
checkbox input "false"
click at [66, 49] on span "Детали" at bounding box center [74, 52] width 42 height 11
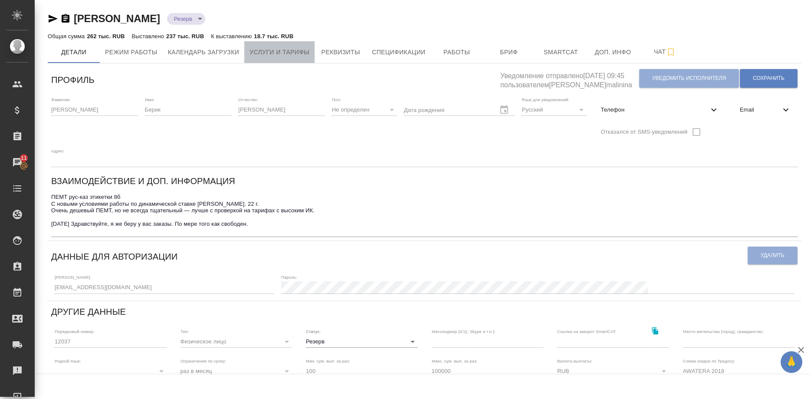
click at [281, 49] on span "Услуги и тарифы" at bounding box center [280, 52] width 60 height 11
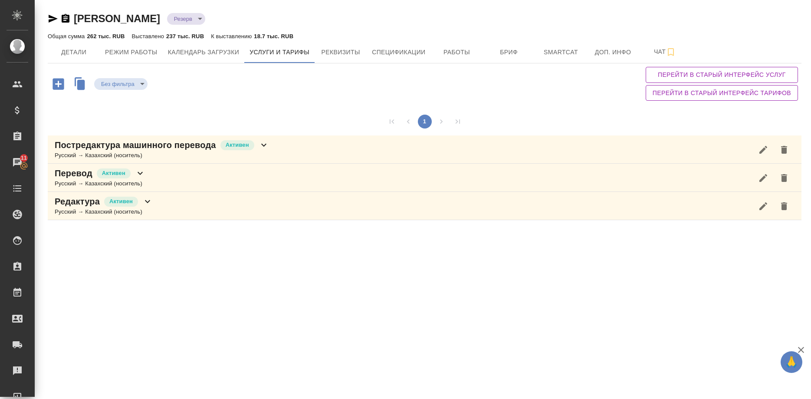
click at [172, 153] on div "Русский → Казахский (носитель)" at bounding box center [162, 155] width 214 height 9
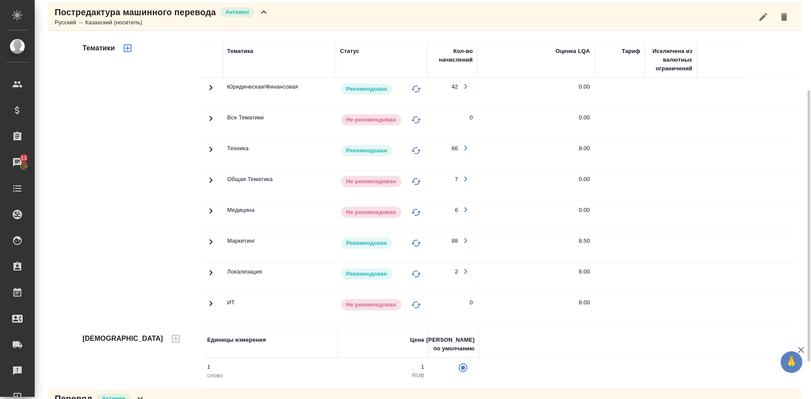
scroll to position [188, 0]
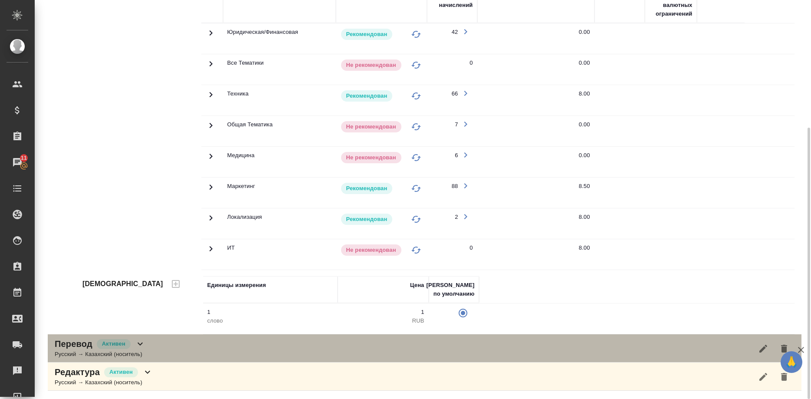
click at [153, 351] on div "Перевод Активен Русский → Казахский (носитель)" at bounding box center [425, 348] width 754 height 28
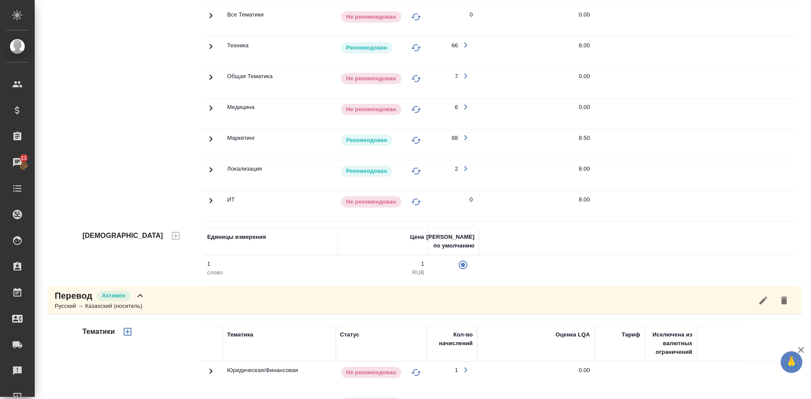
scroll to position [0, 0]
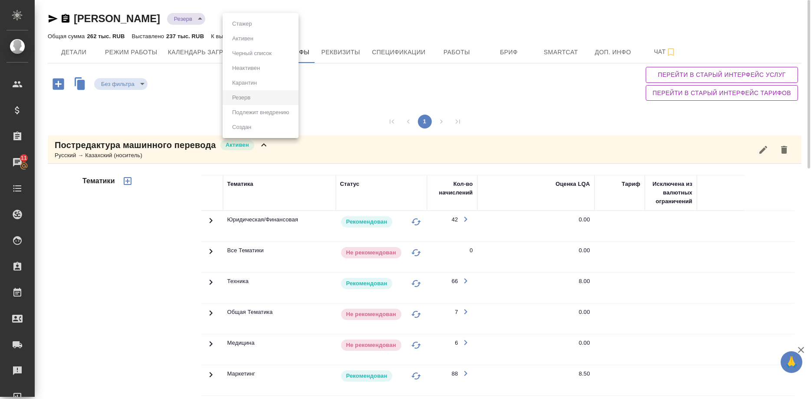
click at [234, 19] on body "🙏 .cls-1 fill:#fff; AWATERA Shirina Sabina Клиенты Спецификации Заказы 11 Чаты …" at bounding box center [405, 199] width 811 height 399
click at [382, 102] on div at bounding box center [405, 199] width 811 height 399
click at [77, 221] on div "Тематики Тематика Статус Кол-во начислений Оценка LQA Тариф Исключена из валютн…" at bounding box center [425, 343] width 754 height 358
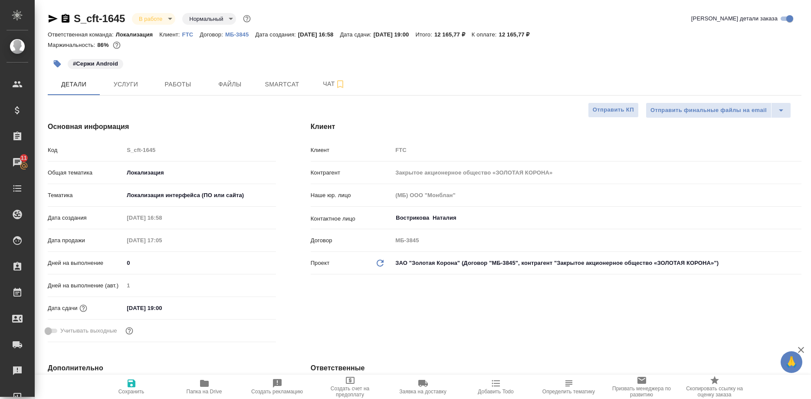
select select "RU"
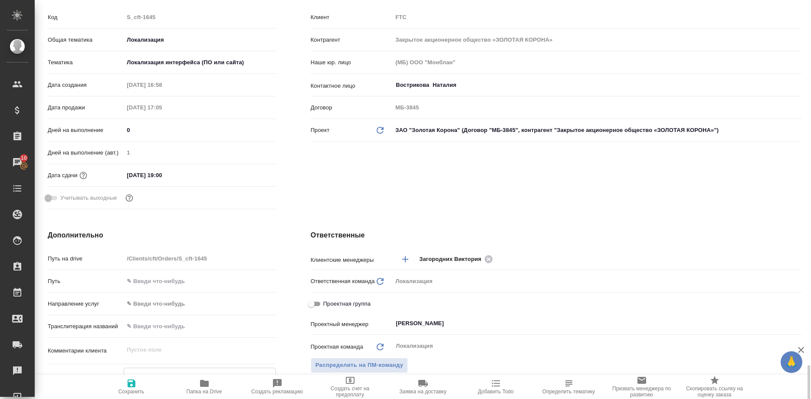
scroll to position [354, 0]
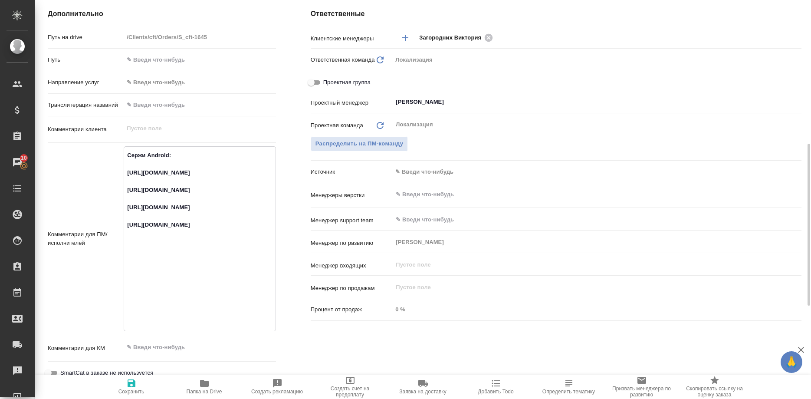
click at [227, 187] on textarea "Сержи Android: [URL][DOMAIN_NAME] [URL][DOMAIN_NAME] [URL][DOMAIN_NAME] [URL][D…" at bounding box center [199, 238] width 151 height 180
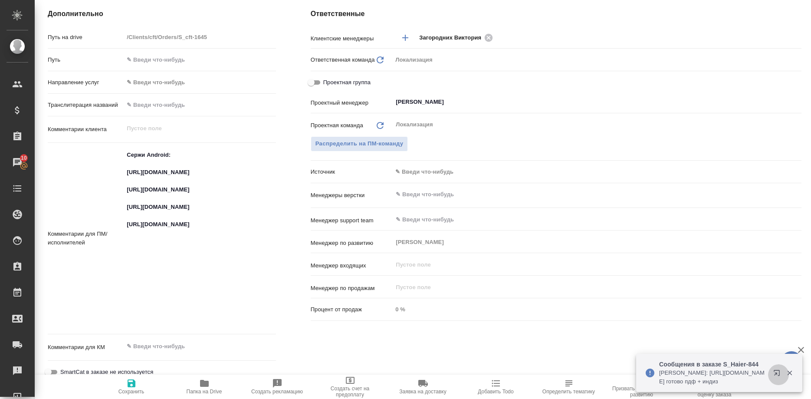
click at [773, 369] on button "button" at bounding box center [778, 374] width 21 height 21
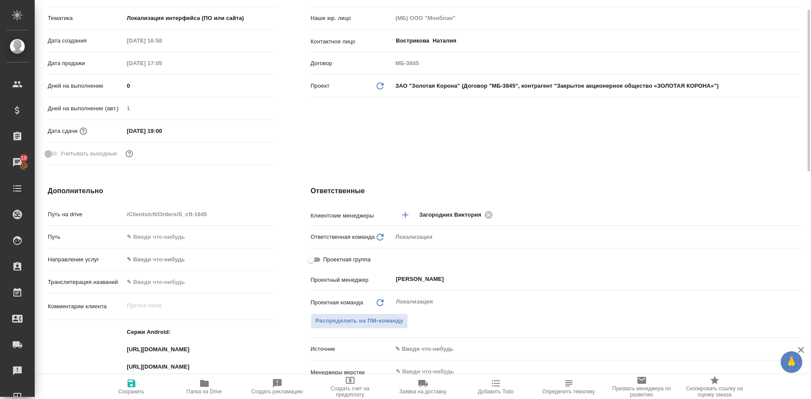
scroll to position [0, 0]
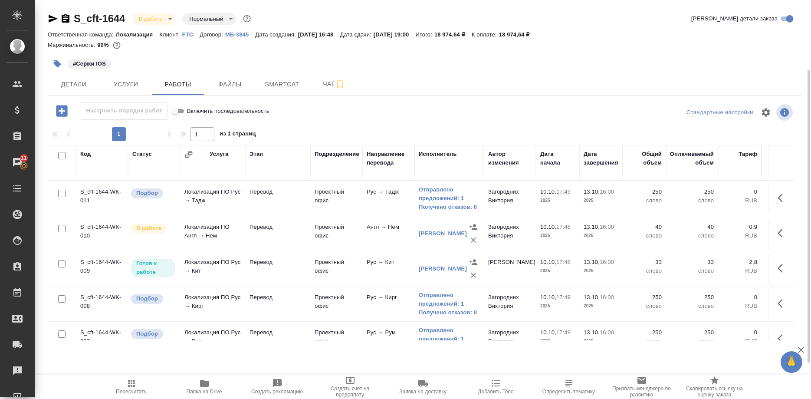
scroll to position [227, 0]
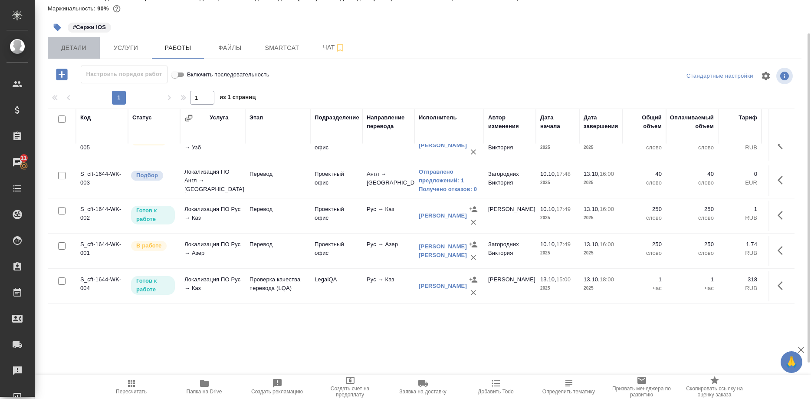
click at [81, 40] on button "Детали" at bounding box center [74, 48] width 52 height 22
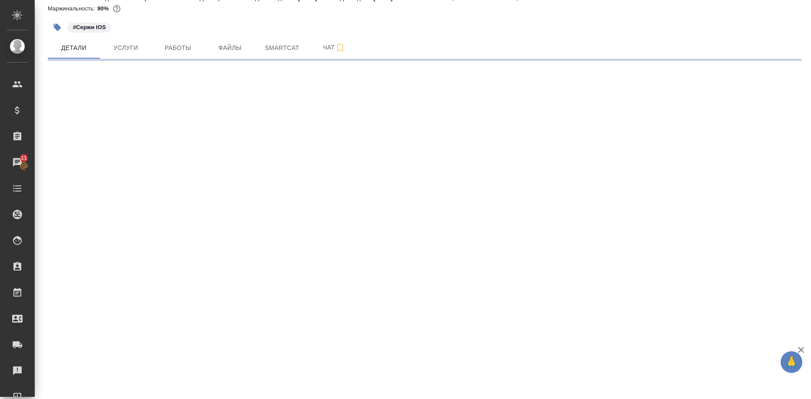
select select "RU"
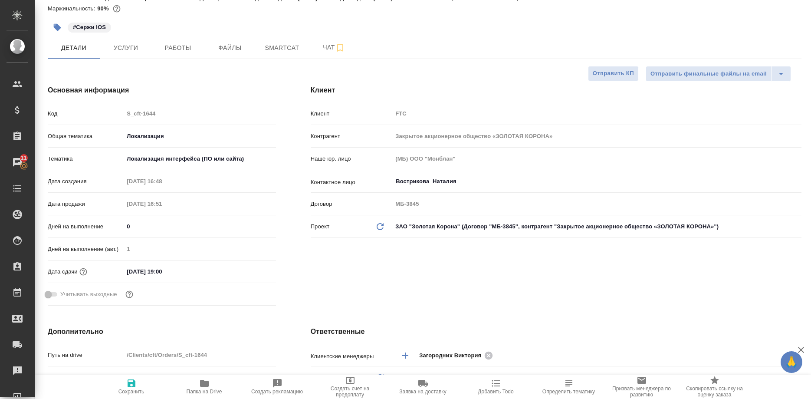
type textarea "x"
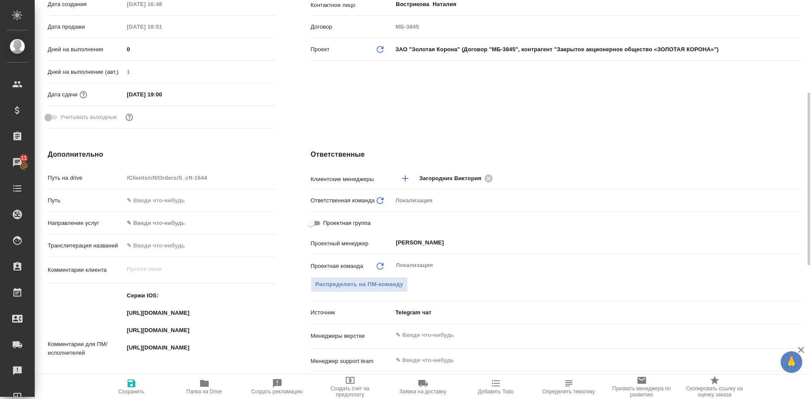
scroll to position [391, 0]
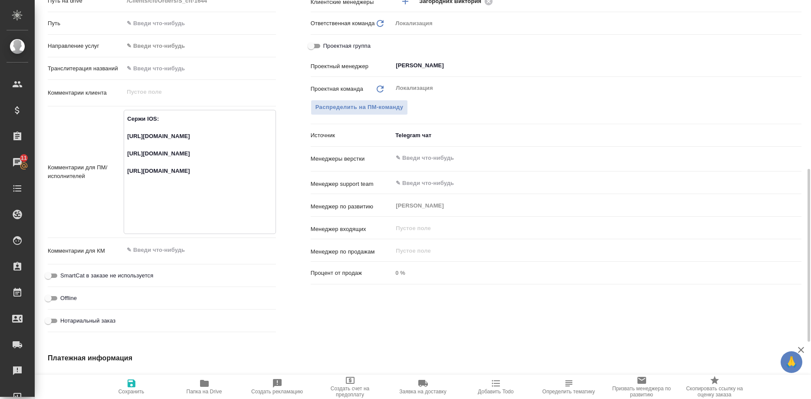
drag, startPoint x: 223, startPoint y: 156, endPoint x: 116, endPoint y: 136, distance: 108.1
click at [124, 136] on textarea "Сержи IOS: [URL][DOMAIN_NAME] [URL][DOMAIN_NAME] [URL][DOMAIN_NAME]" at bounding box center [199, 171] width 151 height 119
type textarea "x"
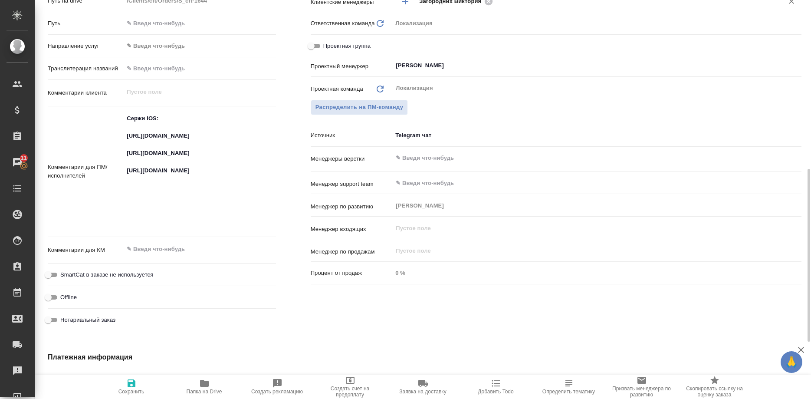
type textarea "x"
click at [231, 161] on textarea "Сержи IOS: [URL][DOMAIN_NAME] [URL][DOMAIN_NAME] [URL][DOMAIN_NAME]" at bounding box center [199, 171] width 151 height 119
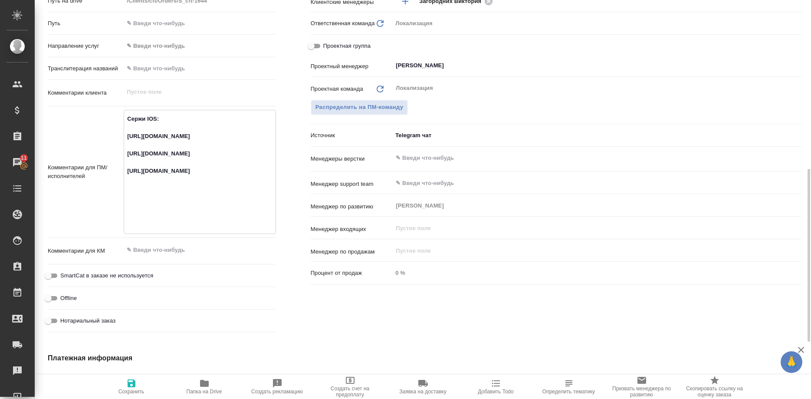
drag, startPoint x: 233, startPoint y: 155, endPoint x: 121, endPoint y: 139, distance: 113.1
click at [124, 139] on textarea "Сержи IOS: [URL][DOMAIN_NAME] [URL][DOMAIN_NAME] [URL][DOMAIN_NAME]" at bounding box center [199, 171] width 151 height 119
type textarea "x"
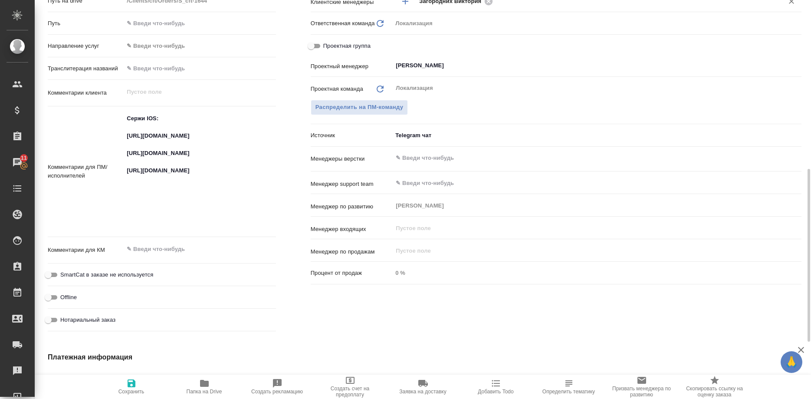
type textarea "x"
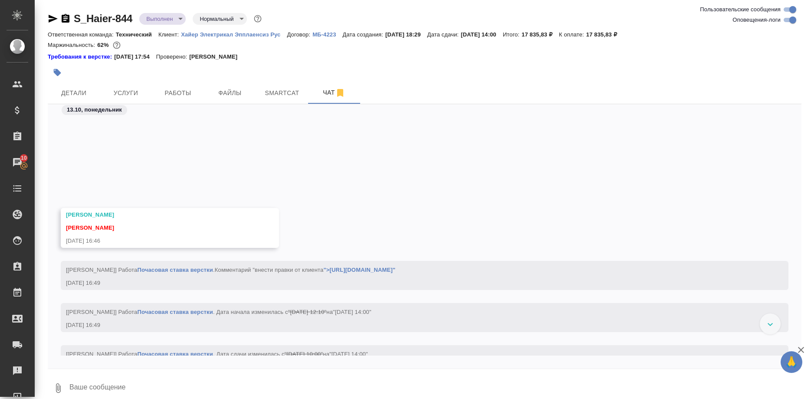
scroll to position [26932, 0]
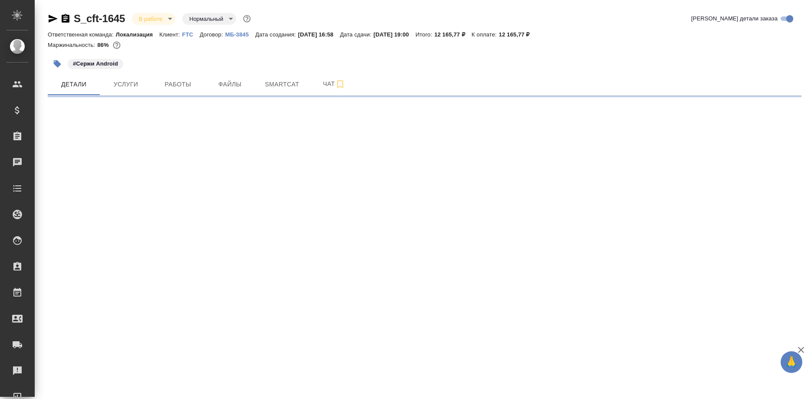
select select "RU"
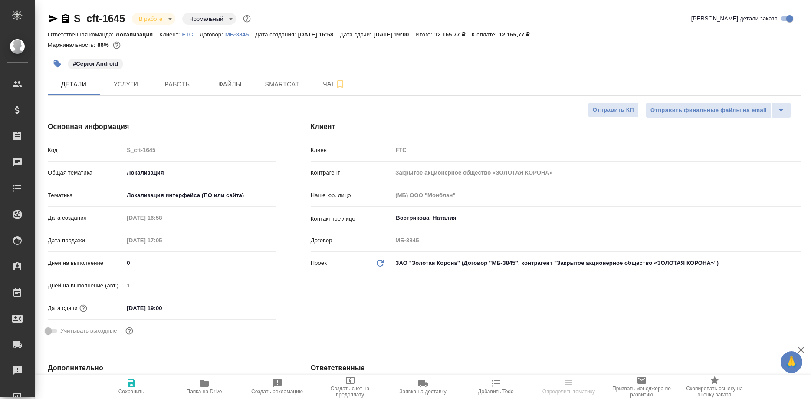
type textarea "x"
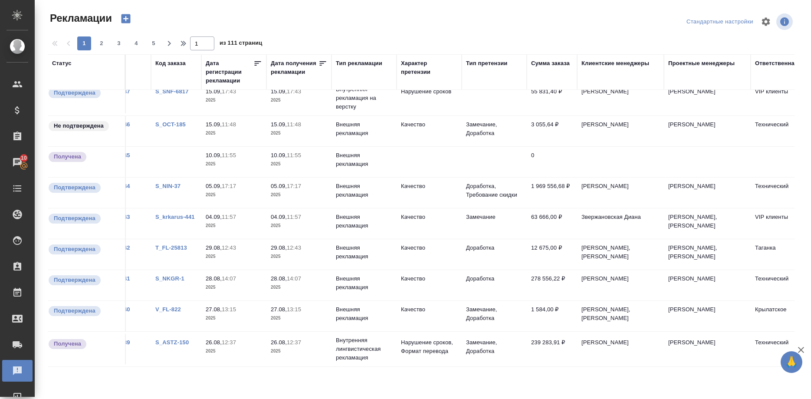
scroll to position [520, 107]
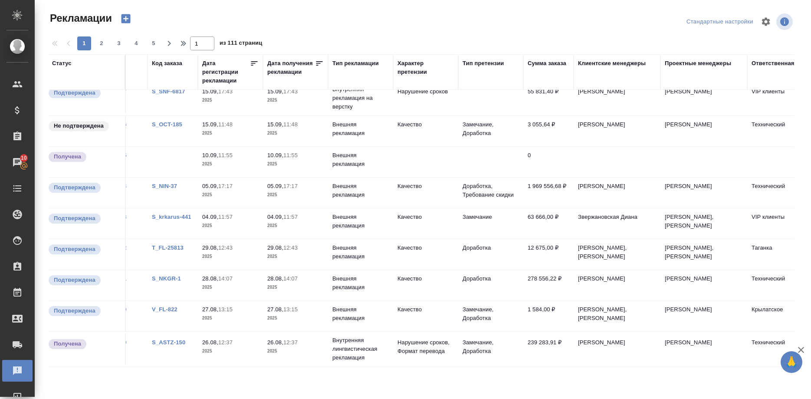
click at [178, 217] on link "S_krkarus-441" at bounding box center [172, 217] width 40 height 7
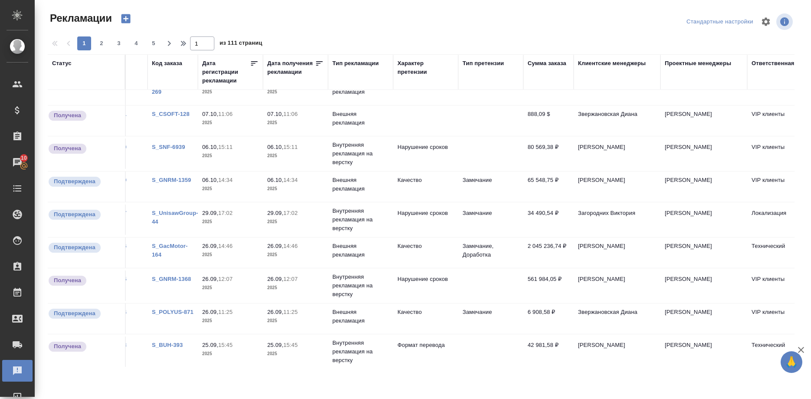
scroll to position [0, 107]
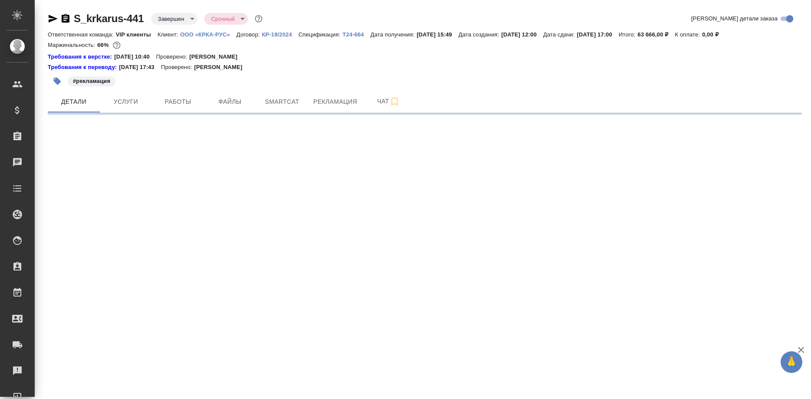
select select "RU"
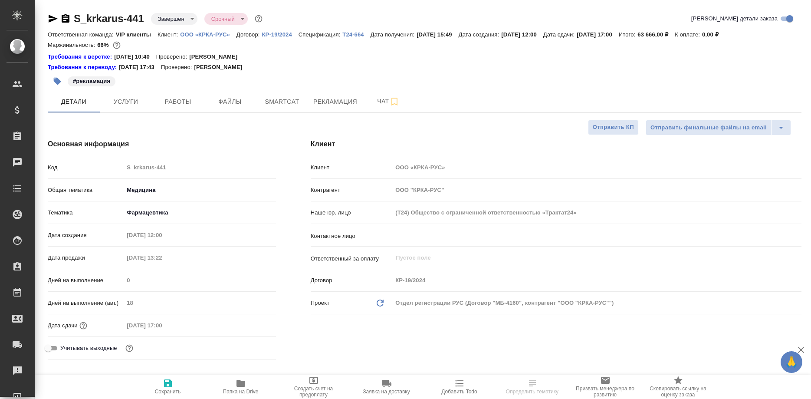
type textarea "x"
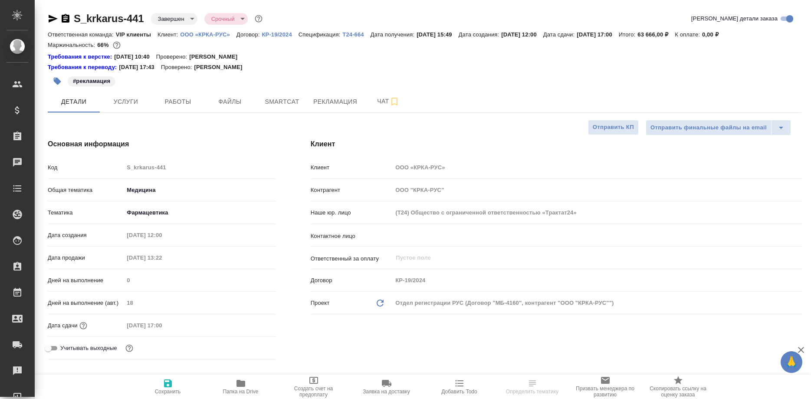
type textarea "x"
click at [323, 100] on span "Рекламация" at bounding box center [335, 101] width 44 height 11
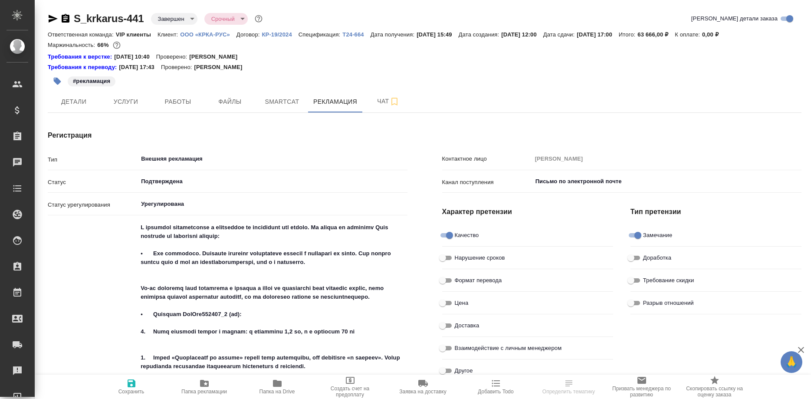
type textarea "x"
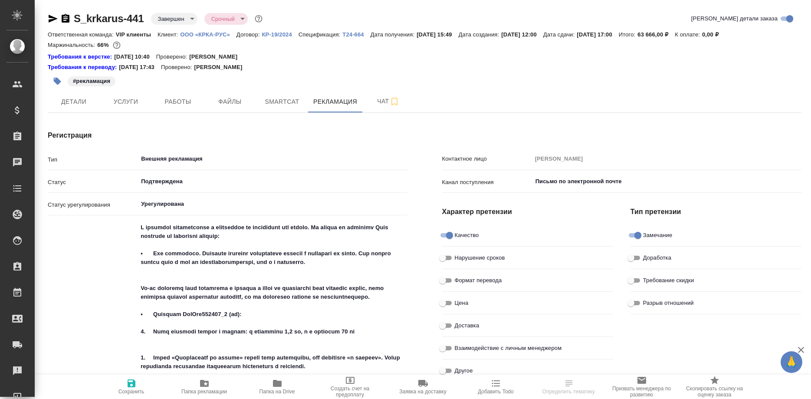
type textarea "x"
type input "Грабко Мария"
type input "Звержановская Диана"
type input "Соловьева Елена"
type input "Гладий Виктория"
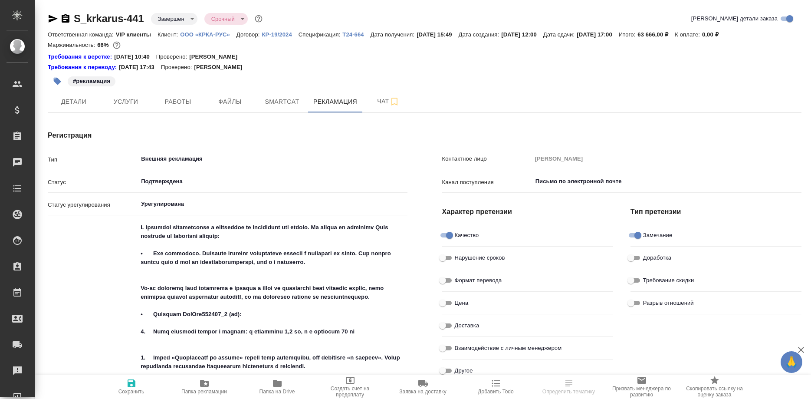
type input "Звержановская Диана"
type textarea "x"
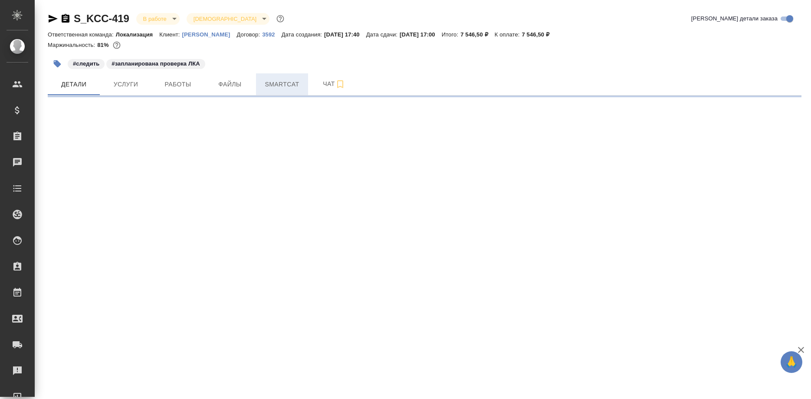
click at [282, 86] on span "Smartcat" at bounding box center [282, 84] width 42 height 11
select select "RU"
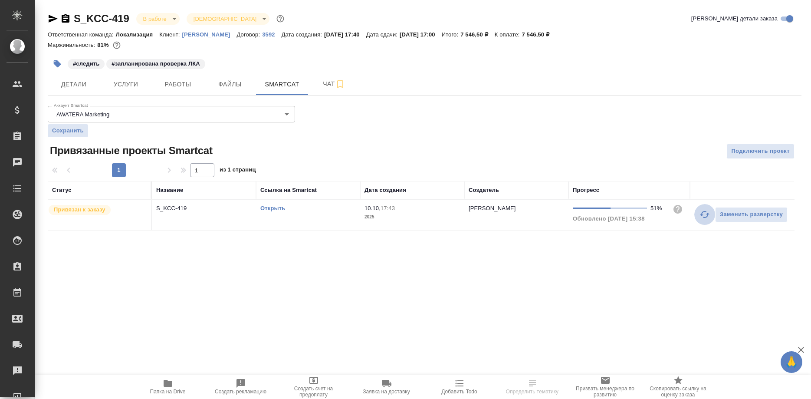
click at [702, 214] on icon "button" at bounding box center [705, 214] width 10 height 7
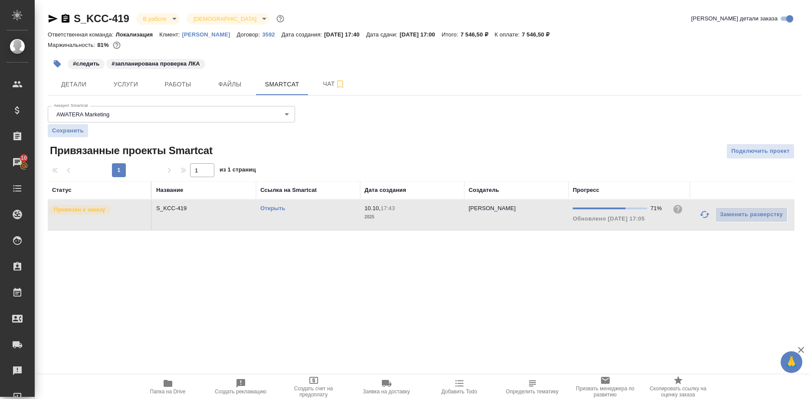
click at [268, 208] on link "Открыть" at bounding box center [272, 208] width 25 height 7
click at [270, 206] on link "Открыть" at bounding box center [272, 208] width 25 height 7
click at [263, 208] on link "Открыть" at bounding box center [272, 208] width 25 height 7
click at [263, 207] on link "Открыть" at bounding box center [272, 208] width 25 height 7
click at [263, 209] on link "Открыть" at bounding box center [272, 208] width 25 height 7
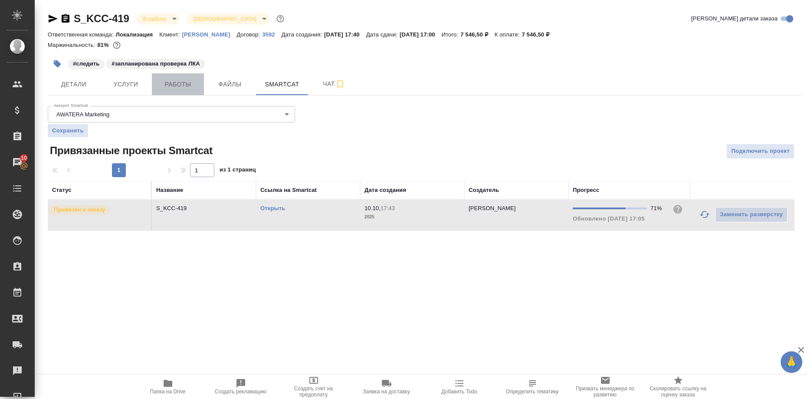
drag, startPoint x: 174, startPoint y: 84, endPoint x: 184, endPoint y: 90, distance: 12.4
click at [174, 85] on span "Работы" at bounding box center [178, 84] width 42 height 11
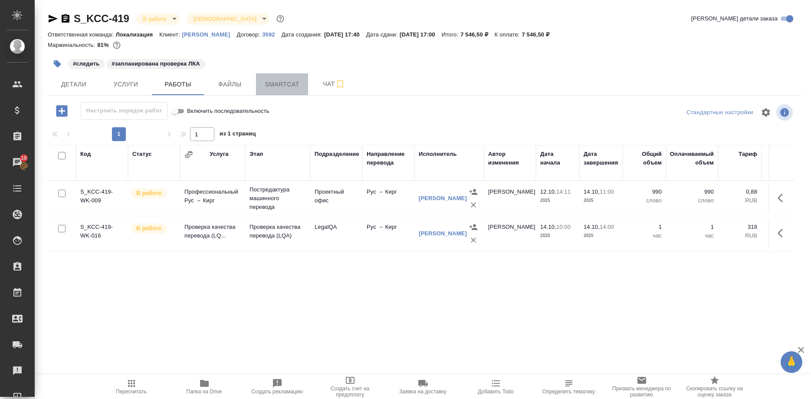
click at [279, 86] on span "Smartcat" at bounding box center [282, 84] width 42 height 11
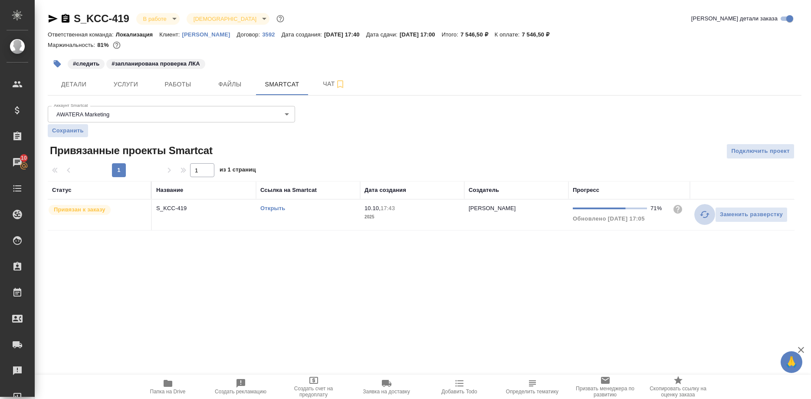
click at [701, 215] on icon "button" at bounding box center [705, 214] width 10 height 7
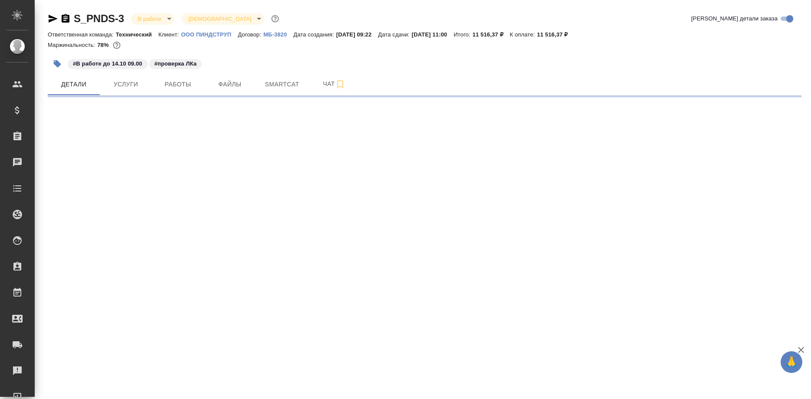
select select "RU"
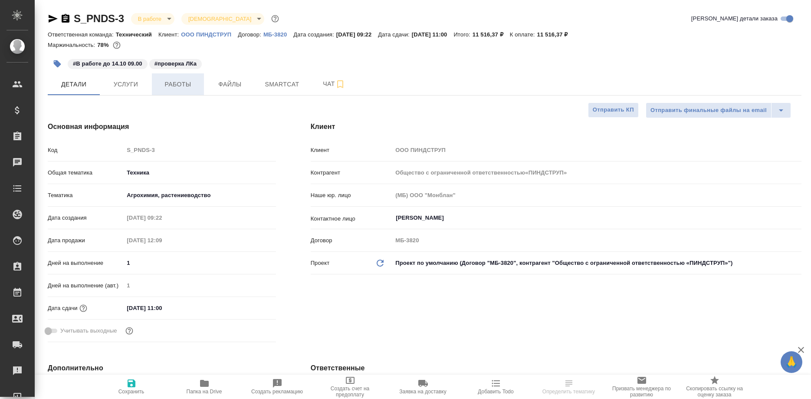
click at [169, 88] on span "Работы" at bounding box center [178, 84] width 42 height 11
type input "Общество с ограниченной ответственностью«ПИНДСТРУП»"
type textarea "x"
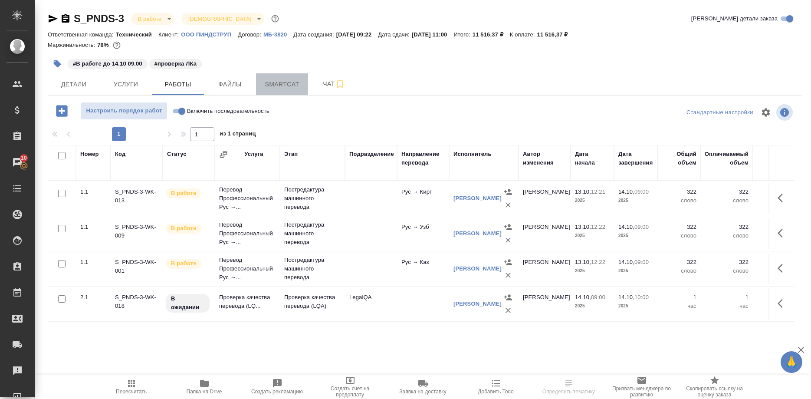
click at [290, 84] on span "Smartcat" at bounding box center [282, 84] width 42 height 11
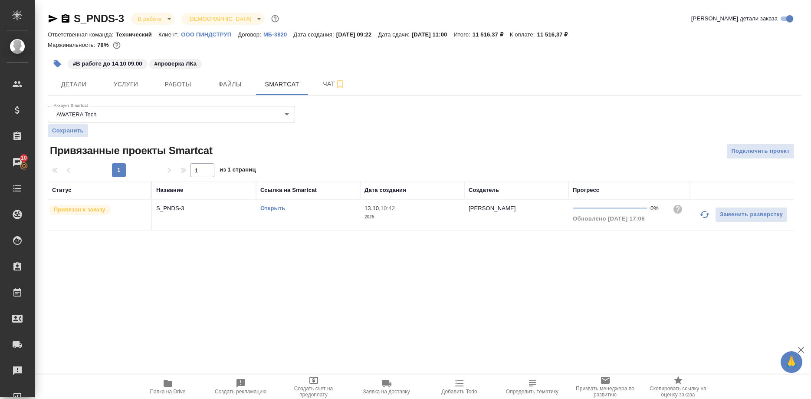
click at [695, 214] on div at bounding box center [705, 214] width 21 height 21
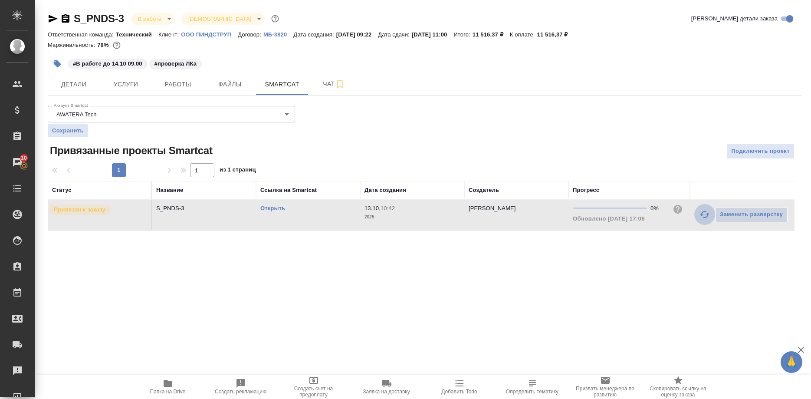
click at [697, 215] on button "button" at bounding box center [705, 214] width 21 height 21
click at [276, 208] on link "Открыть" at bounding box center [272, 208] width 25 height 7
click at [265, 210] on link "Открыть" at bounding box center [272, 208] width 25 height 7
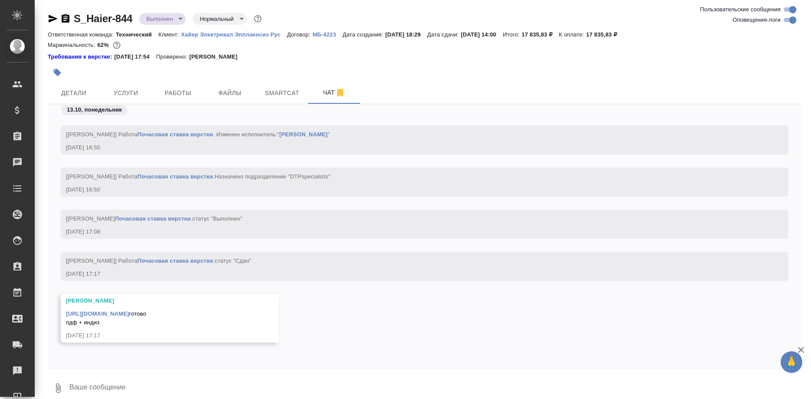
scroll to position [10, 0]
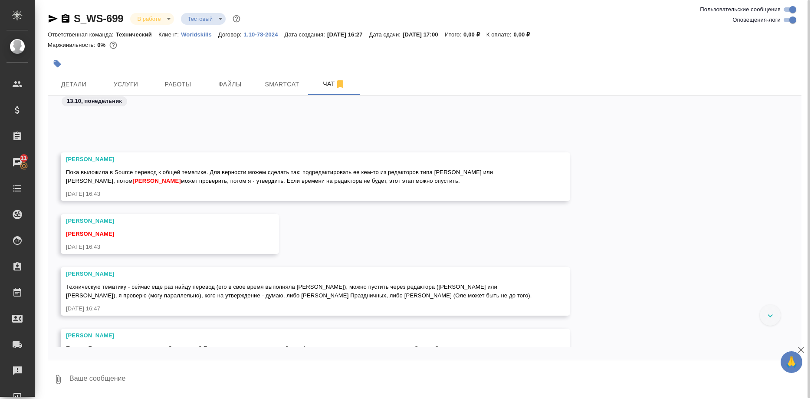
scroll to position [1814, 0]
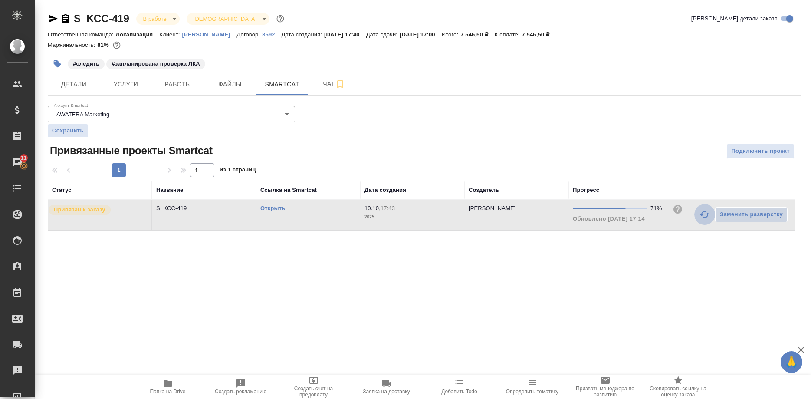
click at [701, 216] on icon "button" at bounding box center [705, 214] width 10 height 7
click at [271, 208] on link "Открыть" at bounding box center [272, 208] width 25 height 7
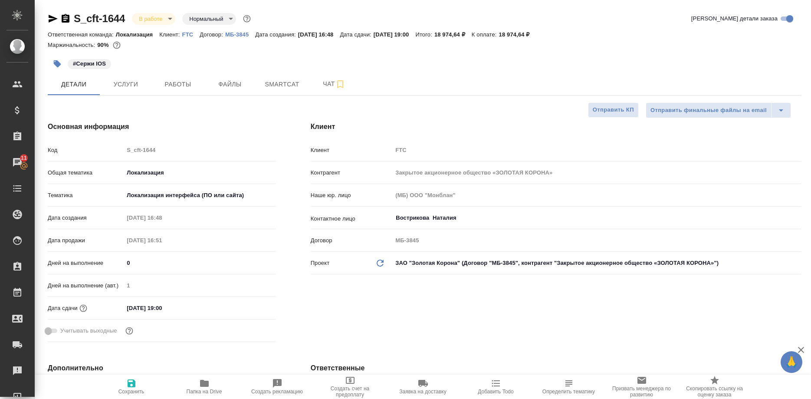
select select "RU"
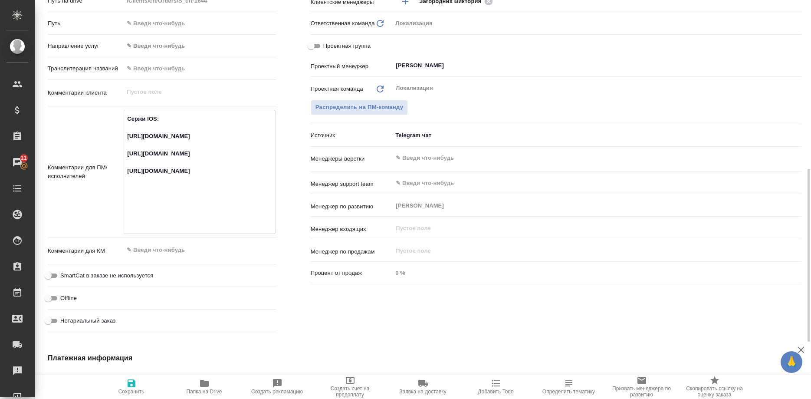
click at [210, 160] on textarea "Сержи IOS: [URL][DOMAIN_NAME] [URL][DOMAIN_NAME] [URL][DOMAIN_NAME]" at bounding box center [199, 171] width 151 height 119
drag, startPoint x: 218, startPoint y: 152, endPoint x: 119, endPoint y: 135, distance: 100.4
click at [124, 135] on textarea "Сержи IOS: [URL][DOMAIN_NAME] [URL][DOMAIN_NAME] [URL][DOMAIN_NAME]" at bounding box center [199, 171] width 151 height 119
click at [217, 152] on textarea "Сержи IOS: [URL][DOMAIN_NAME] [URL][DOMAIN_NAME] [URL][DOMAIN_NAME]" at bounding box center [199, 171] width 151 height 119
drag, startPoint x: 224, startPoint y: 155, endPoint x: 115, endPoint y: 136, distance: 109.6
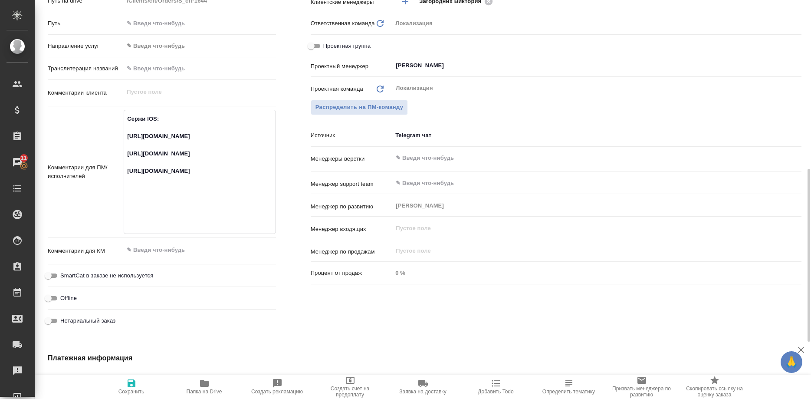
click at [124, 136] on textarea "Сержи IOS: [URL][DOMAIN_NAME] [URL][DOMAIN_NAME] [URL][DOMAIN_NAME]" at bounding box center [199, 171] width 151 height 119
